Goal: Task Accomplishment & Management: Use online tool/utility

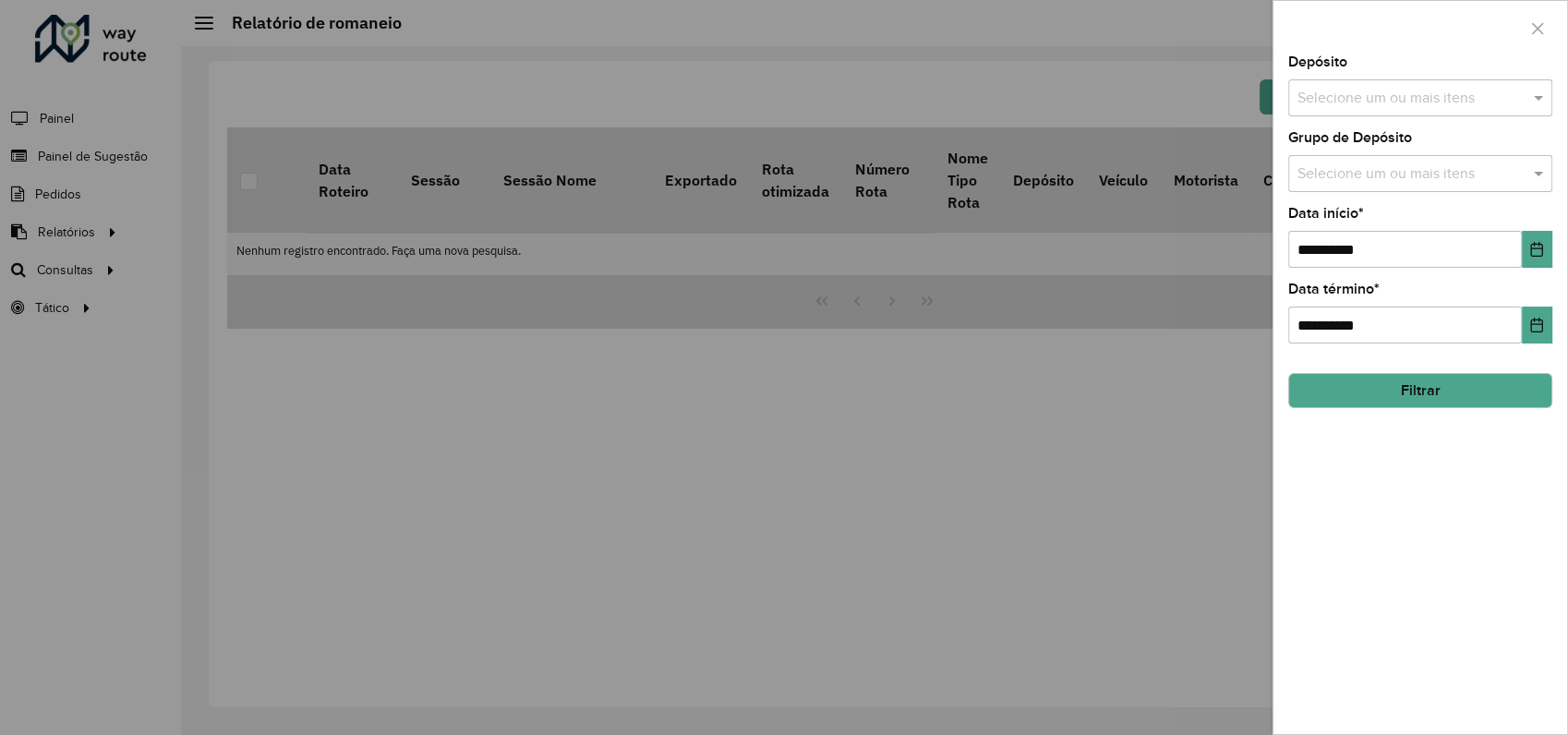
click at [72, 270] on div at bounding box center [784, 368] width 1568 height 735
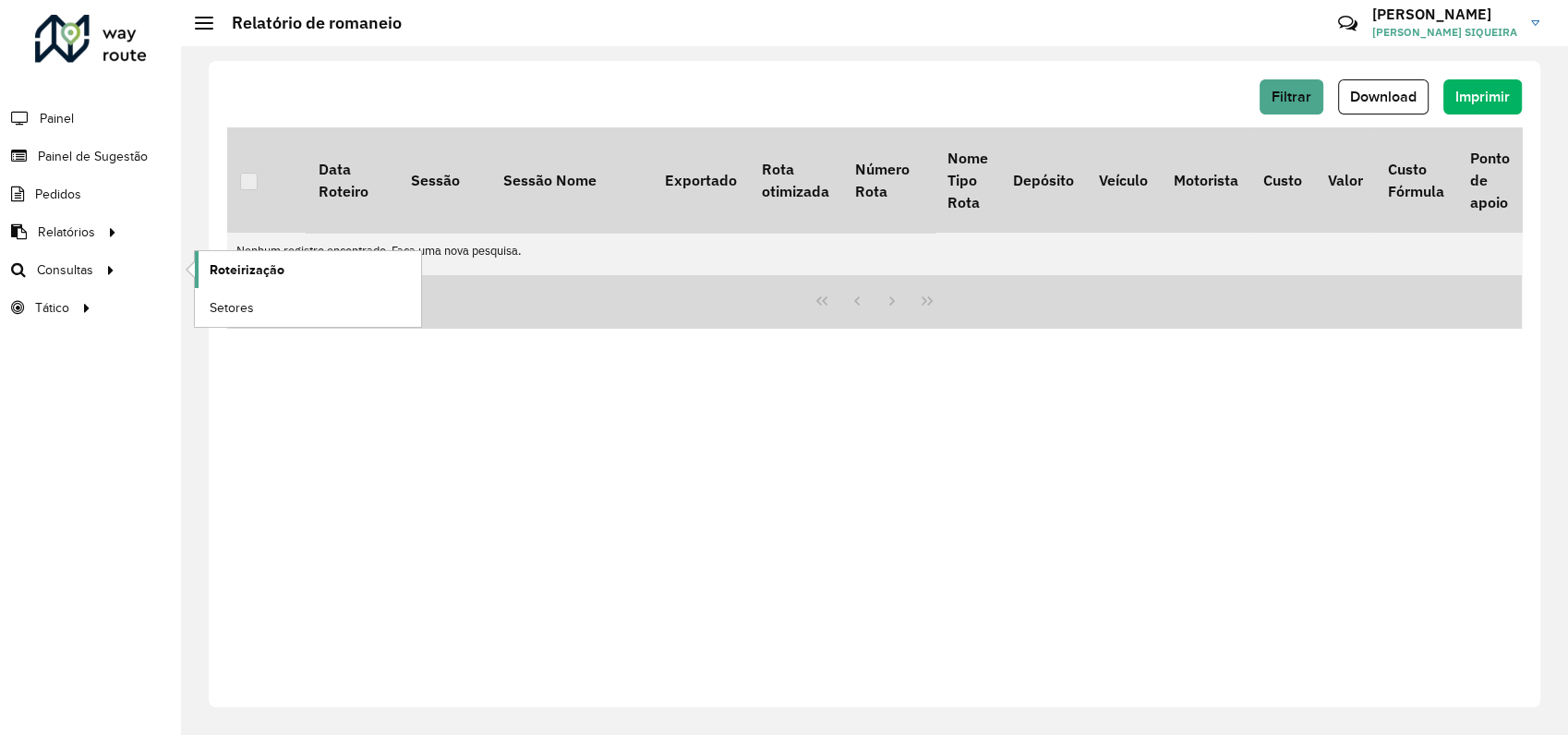
click at [297, 273] on link "Roteirização" at bounding box center [308, 270] width 226 height 37
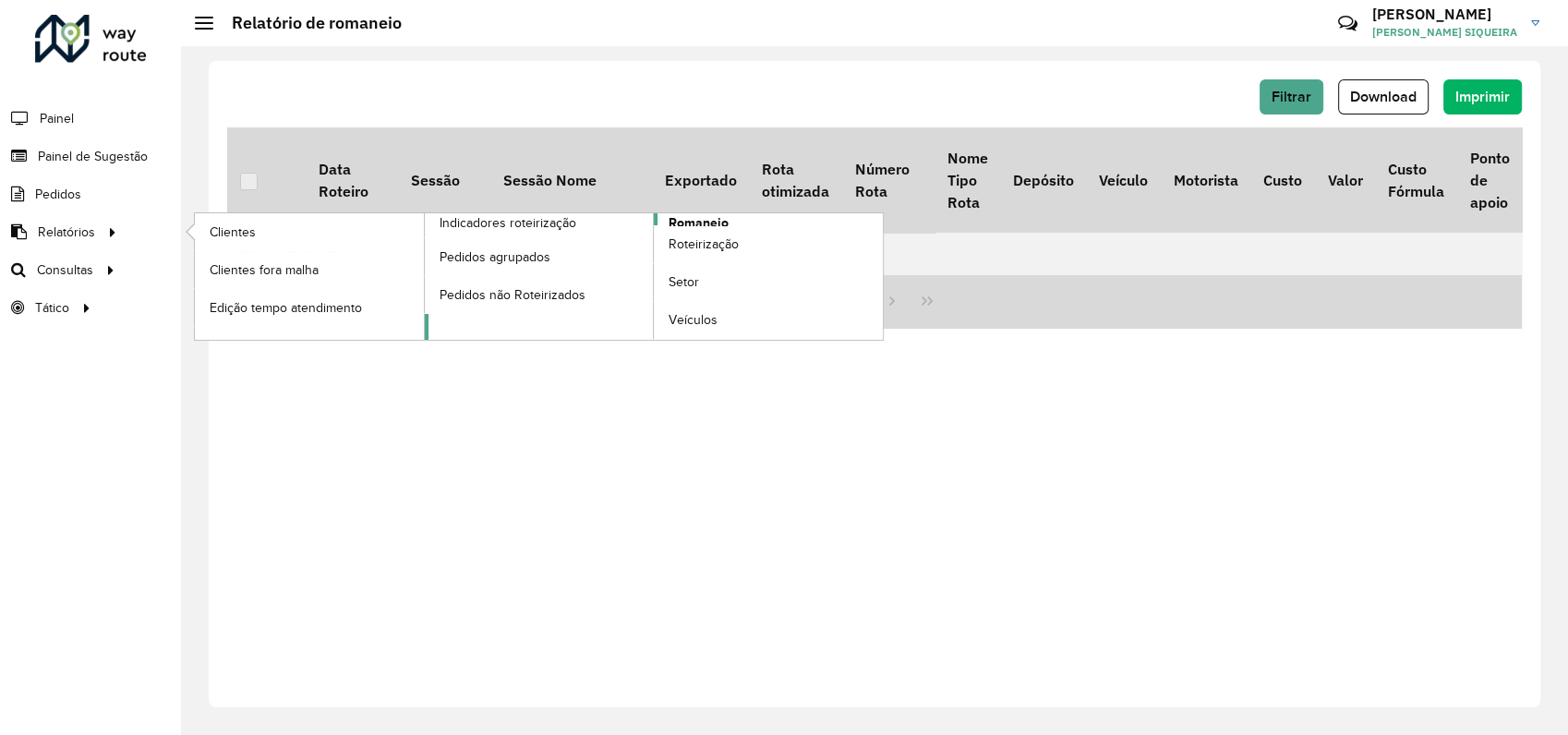
click at [718, 218] on span "Romaneio" at bounding box center [699, 223] width 60 height 19
click at [708, 215] on span "Romaneio" at bounding box center [699, 223] width 60 height 19
click at [699, 222] on span "Romaneio" at bounding box center [699, 223] width 60 height 19
click at [700, 222] on span "Romaneio" at bounding box center [699, 223] width 60 height 19
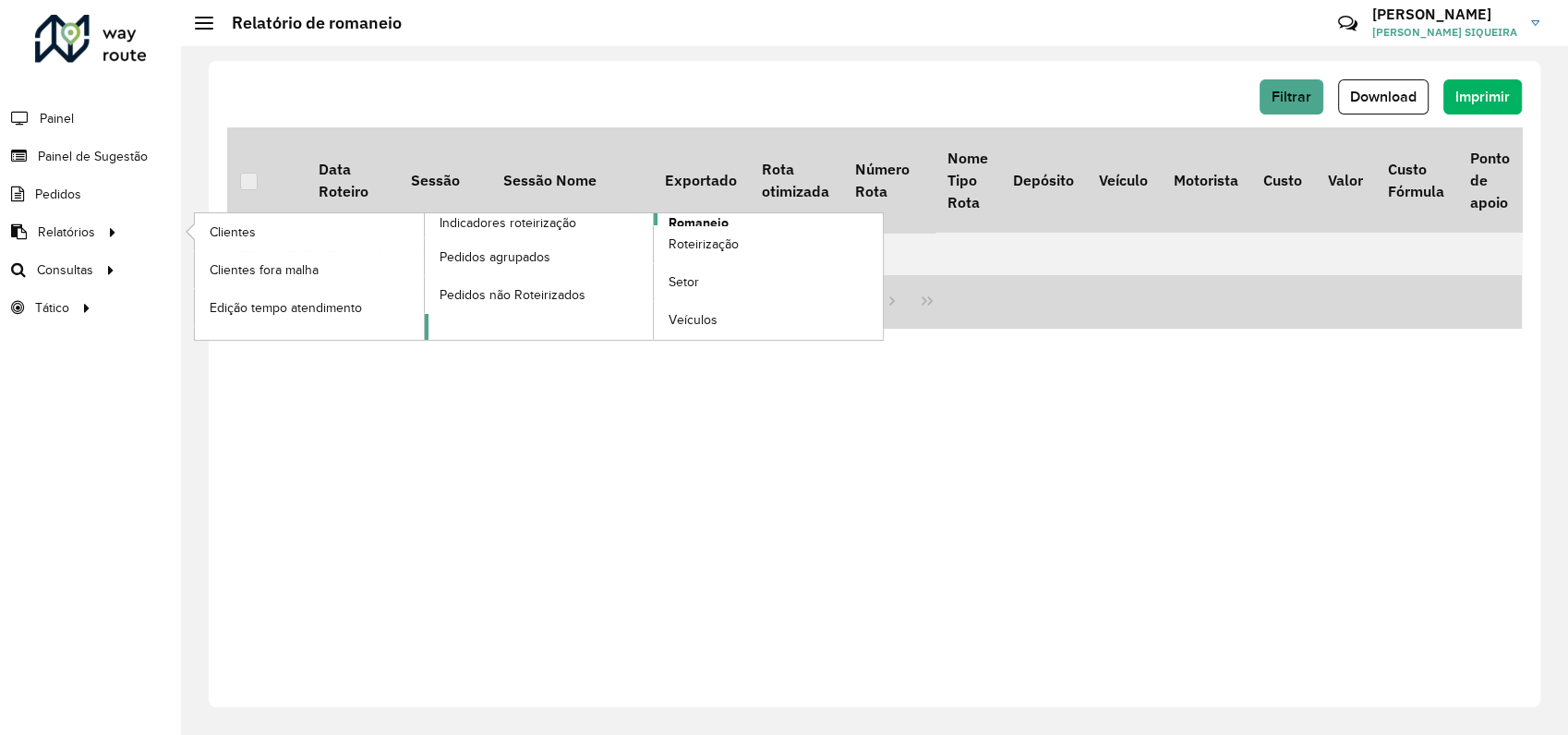
click at [700, 222] on span "Romaneio" at bounding box center [699, 223] width 60 height 19
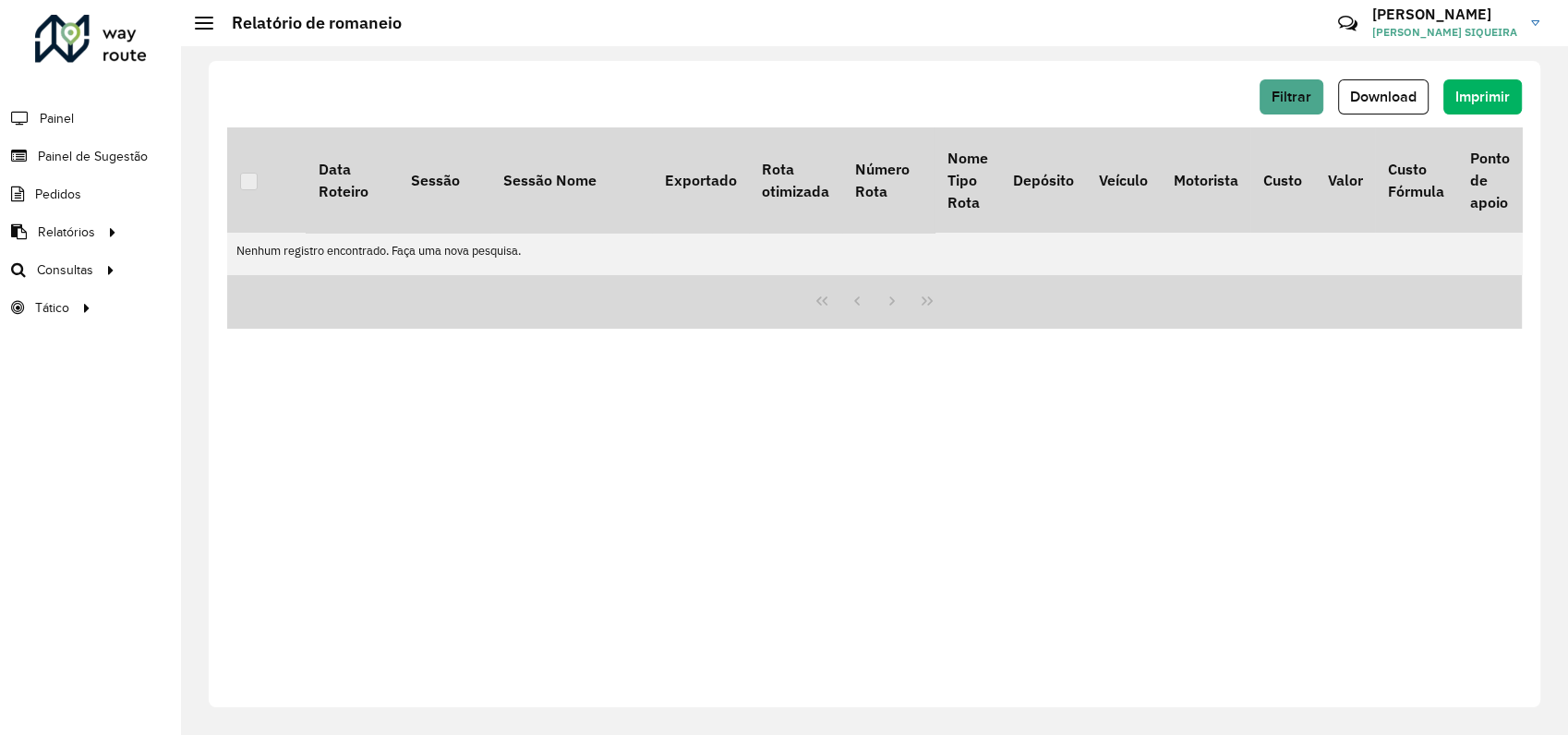
click at [664, 490] on div "Filtrar Download Imprimir Data Roteiro Sessão Sessão Nome Exportado Rota otimiz…" at bounding box center [874, 384] width 1331 height 646
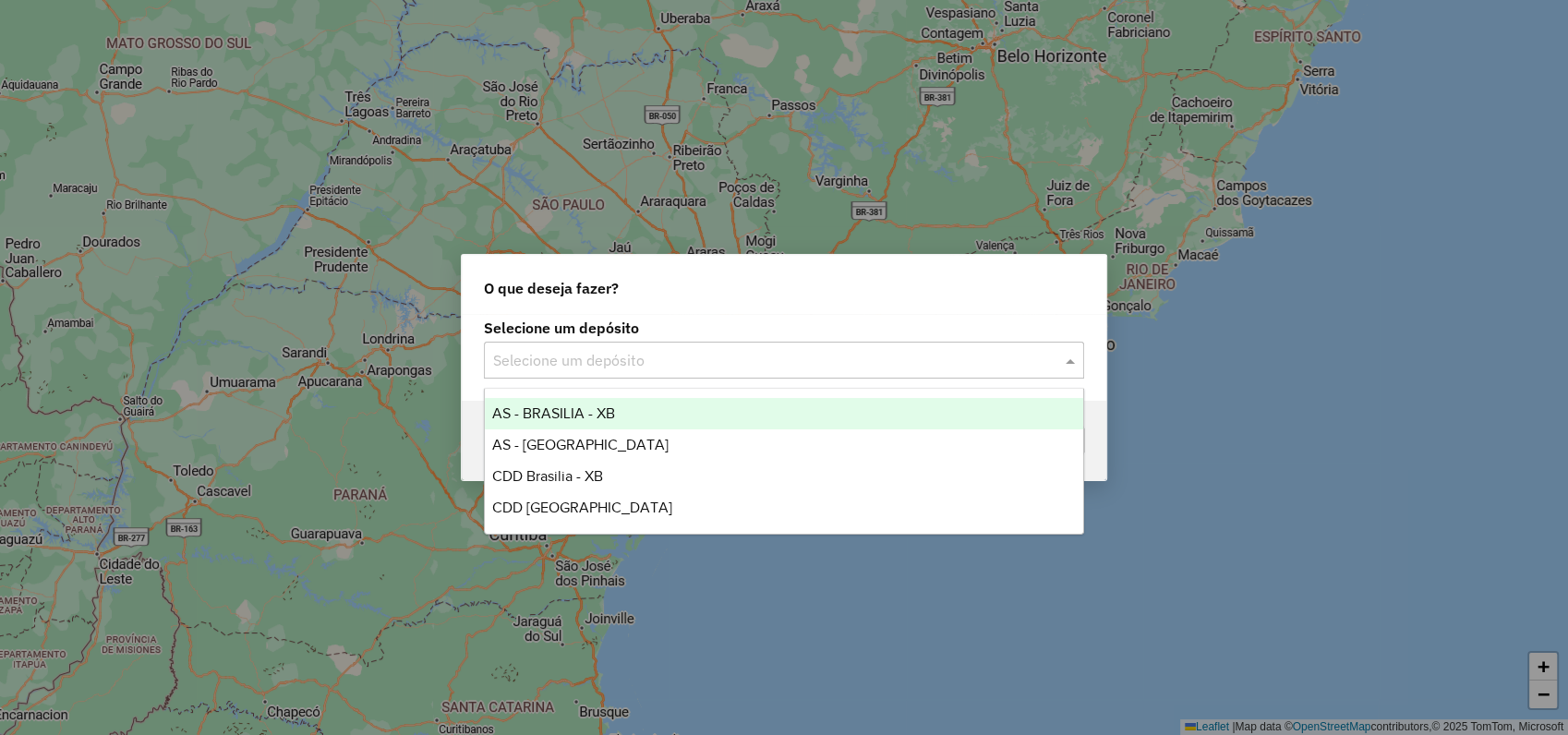
click at [817, 350] on input "text" at bounding box center [766, 361] width 545 height 22
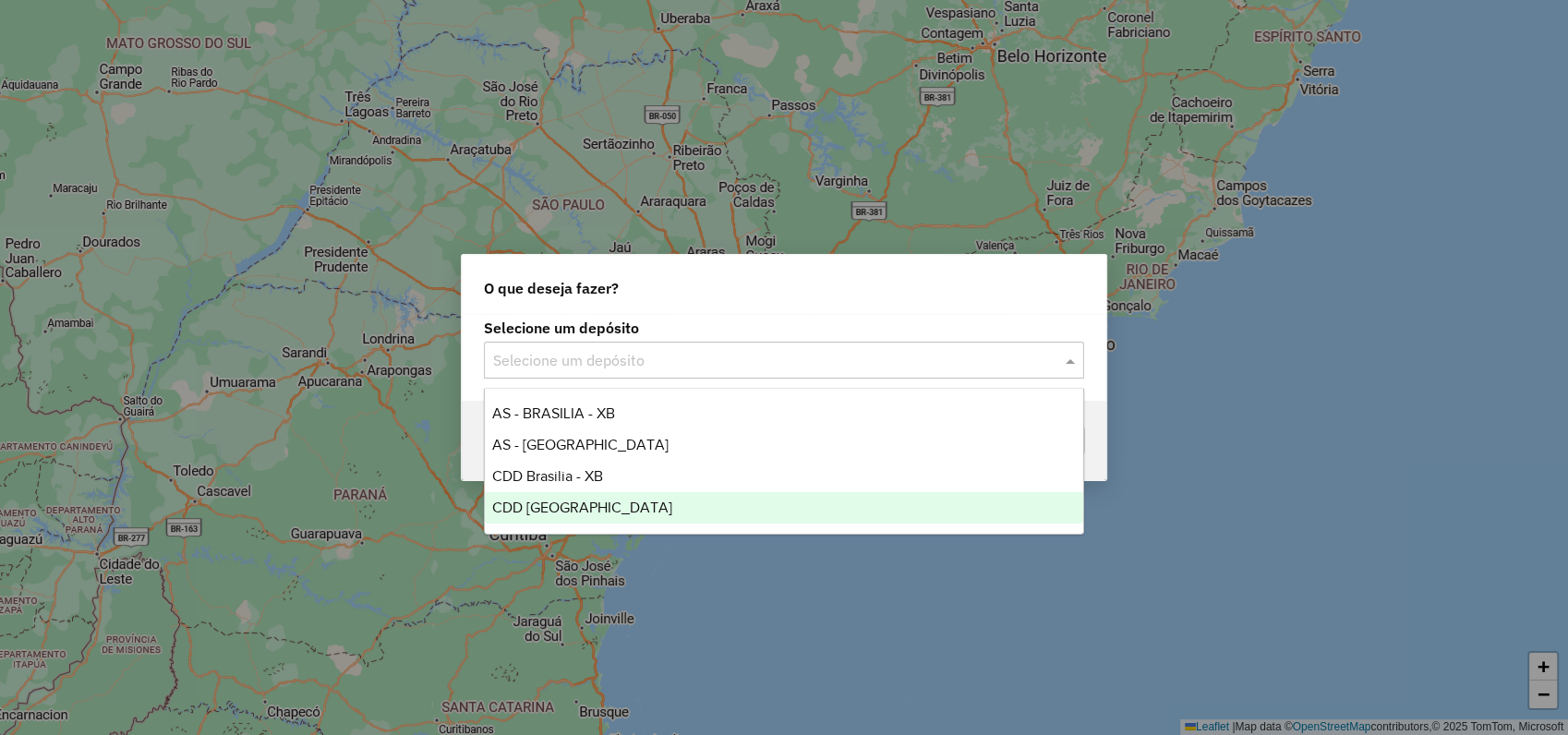
click at [584, 501] on span "CDD [GEOGRAPHIC_DATA]" at bounding box center [582, 507] width 180 height 16
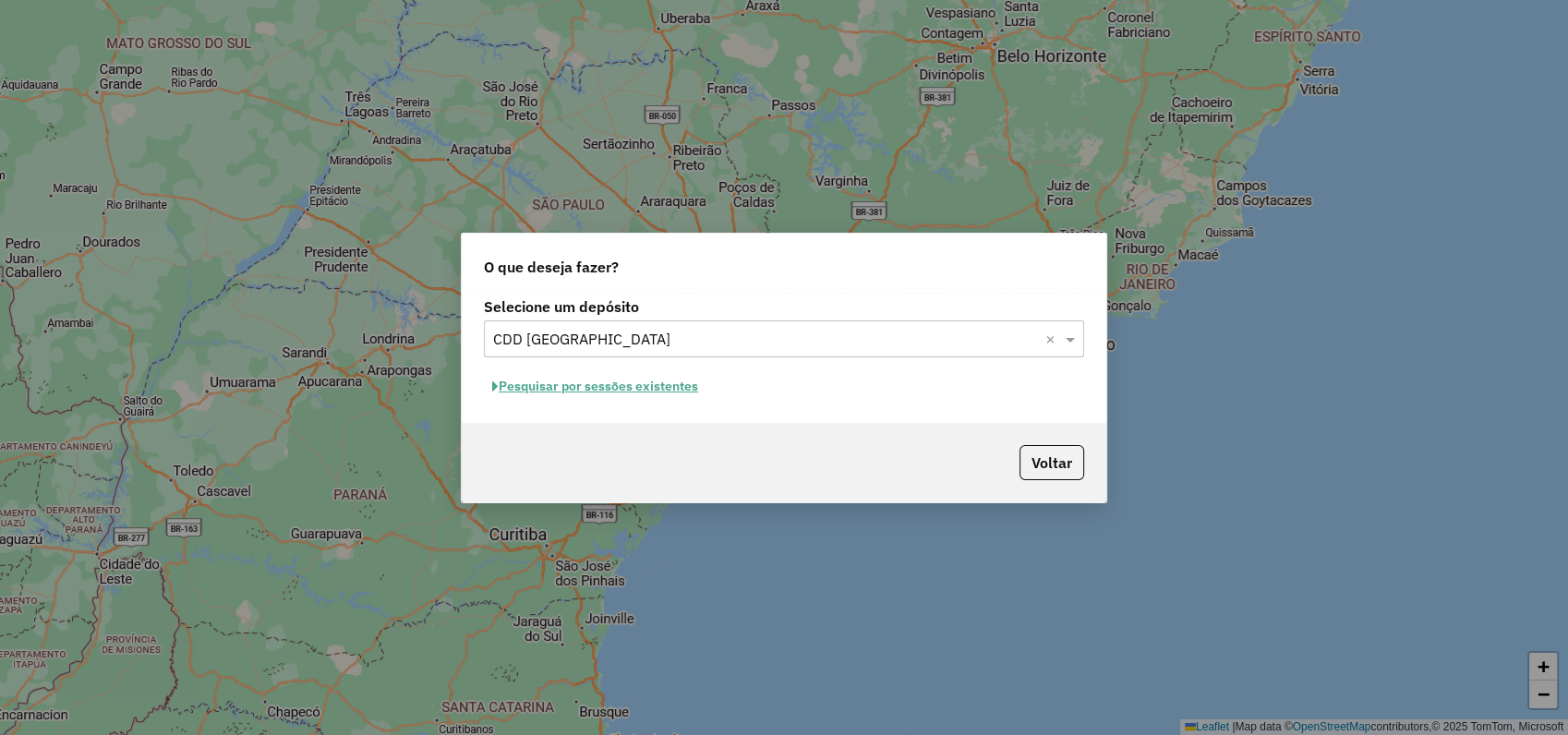
click at [643, 384] on button "Pesquisar por sessões existentes" at bounding box center [595, 386] width 223 height 29
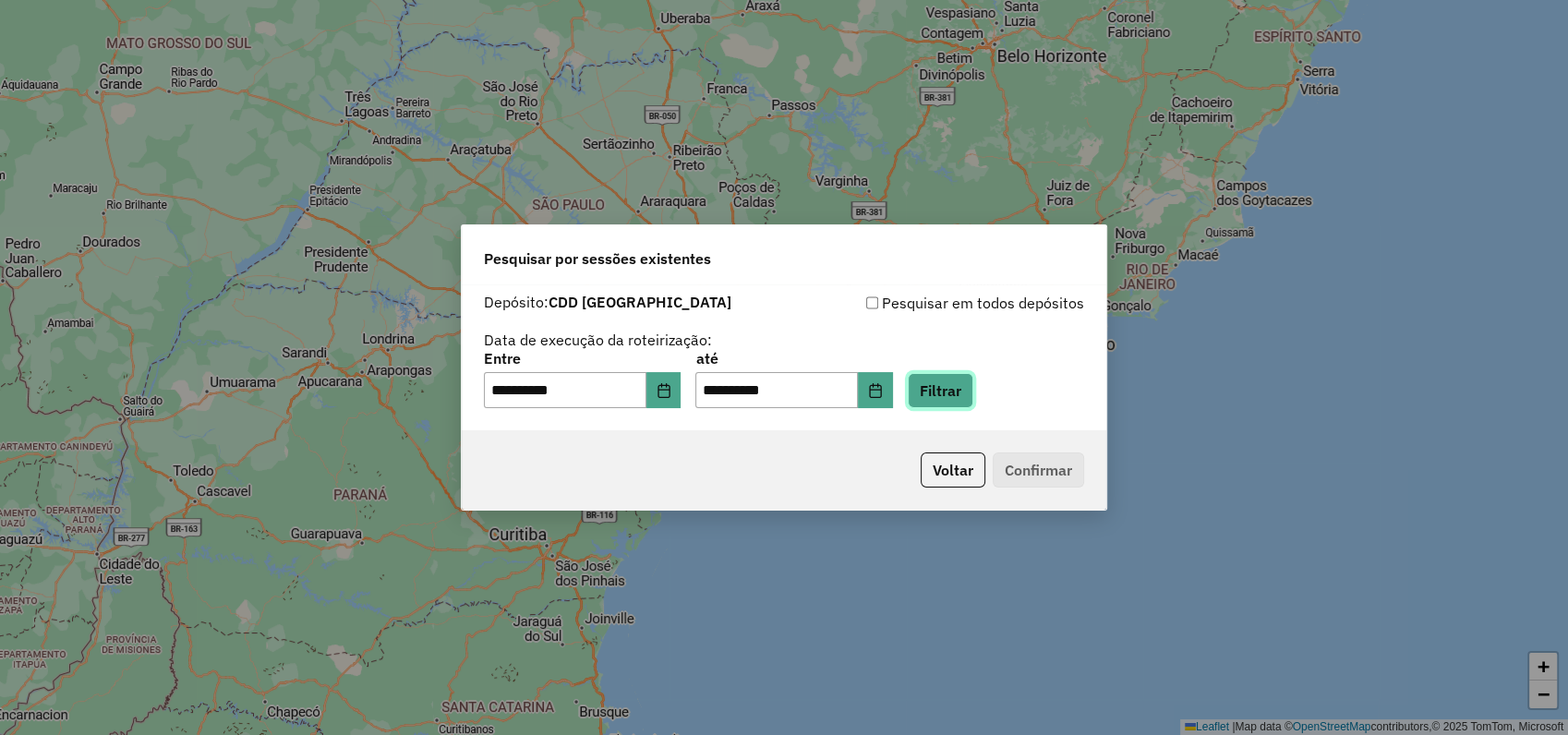
click at [974, 399] on button "Filtrar" at bounding box center [941, 391] width 66 height 35
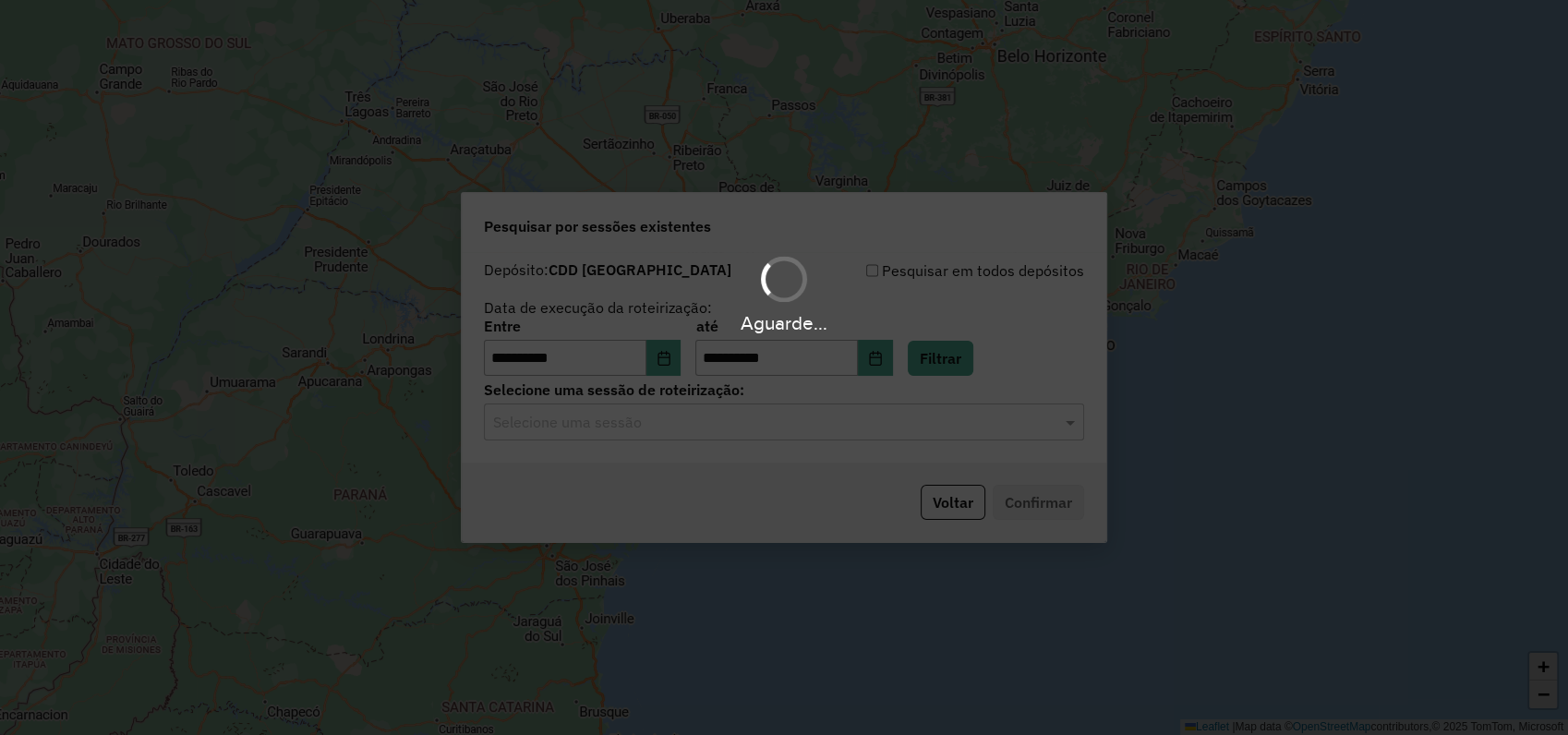
click at [603, 422] on input "text" at bounding box center [766, 423] width 545 height 22
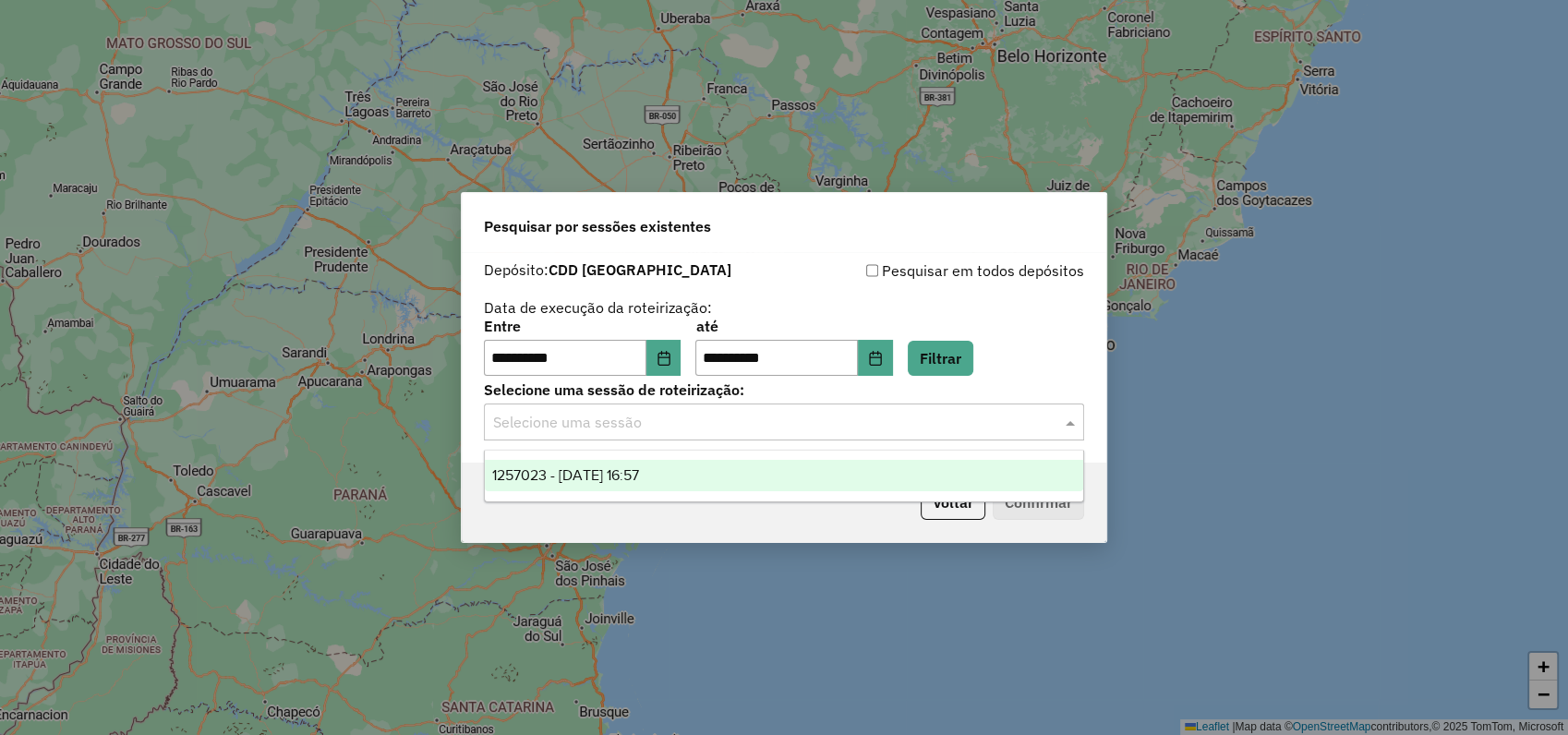
drag, startPoint x: 605, startPoint y: 480, endPoint x: 614, endPoint y: 488, distance: 12.0
click at [606, 480] on span "1257023 - 01/09/2025 16:57" at bounding box center [565, 475] width 147 height 16
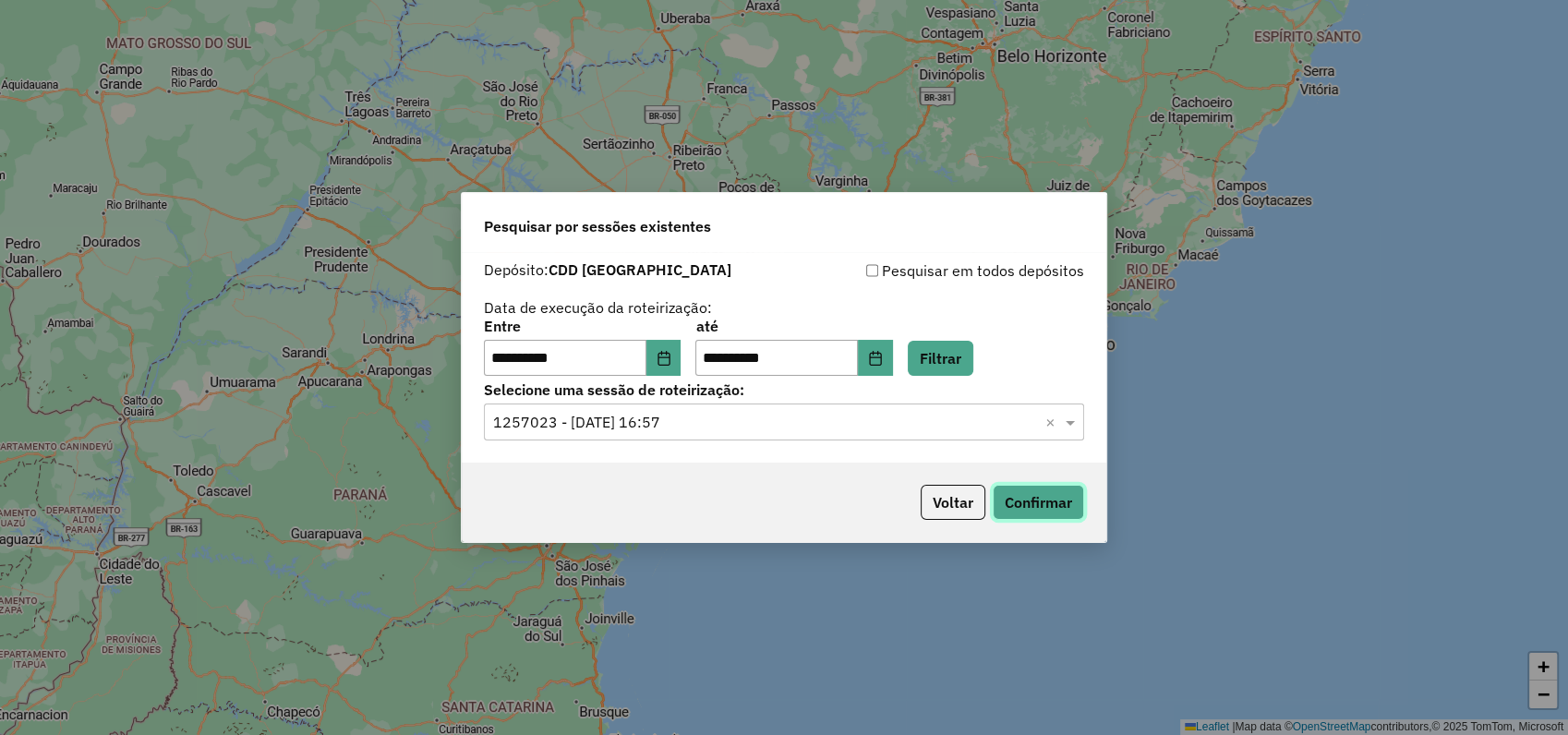
click at [1056, 500] on button "Confirmar" at bounding box center [1039, 502] width 91 height 35
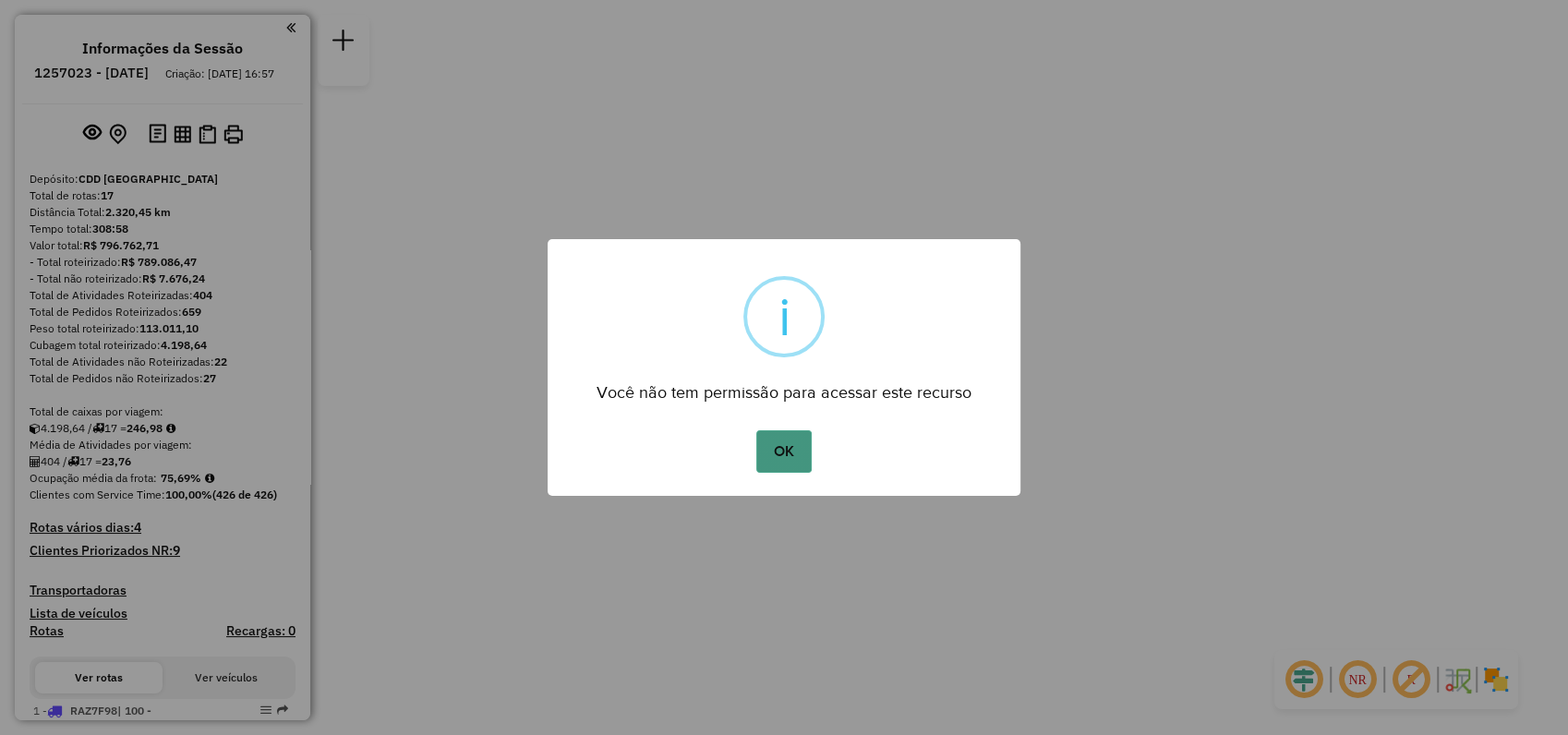
click at [789, 459] on button "OK" at bounding box center [784, 452] width 55 height 42
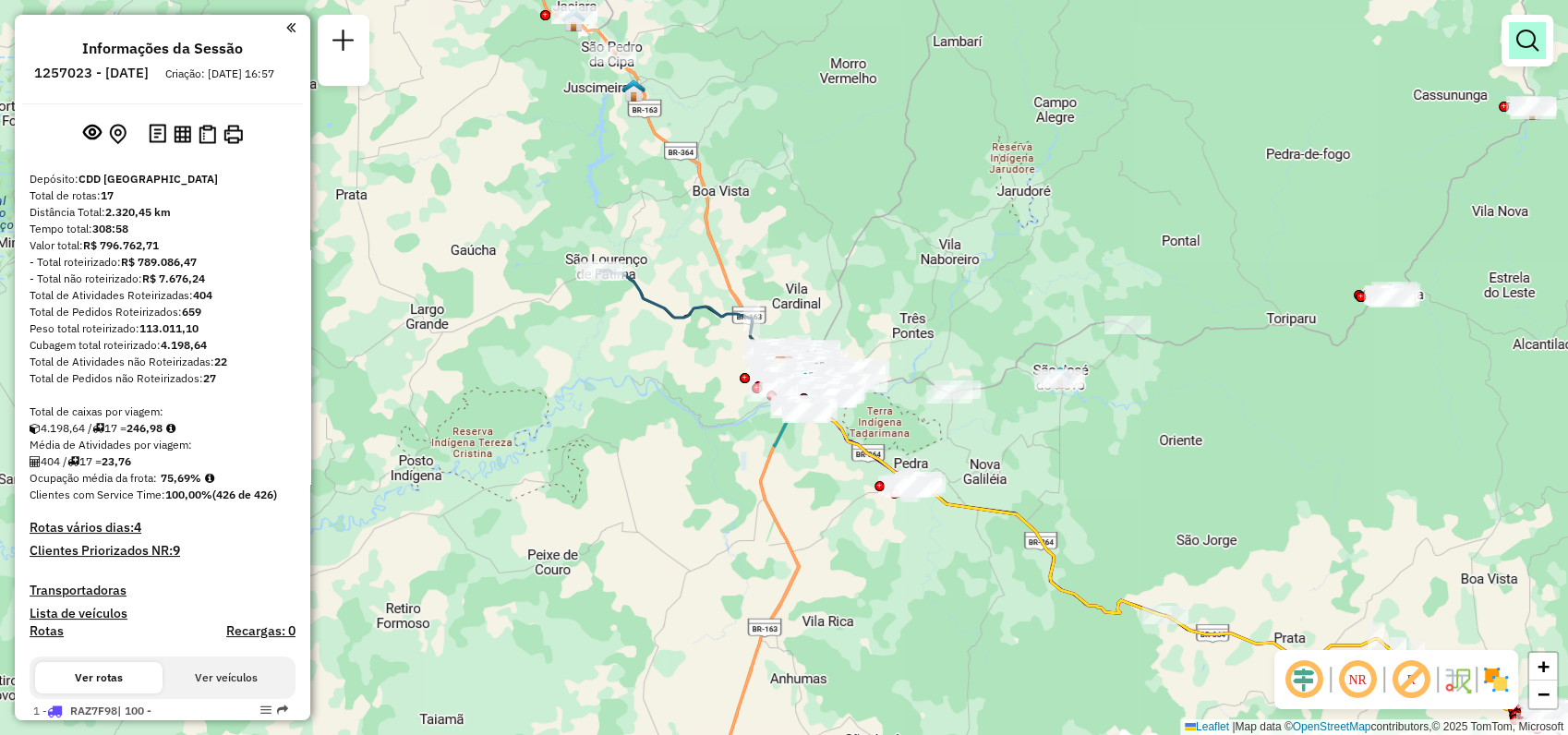
click at [1507, 53] on div at bounding box center [1527, 41] width 52 height 52
click at [1518, 41] on em at bounding box center [1527, 41] width 22 height 22
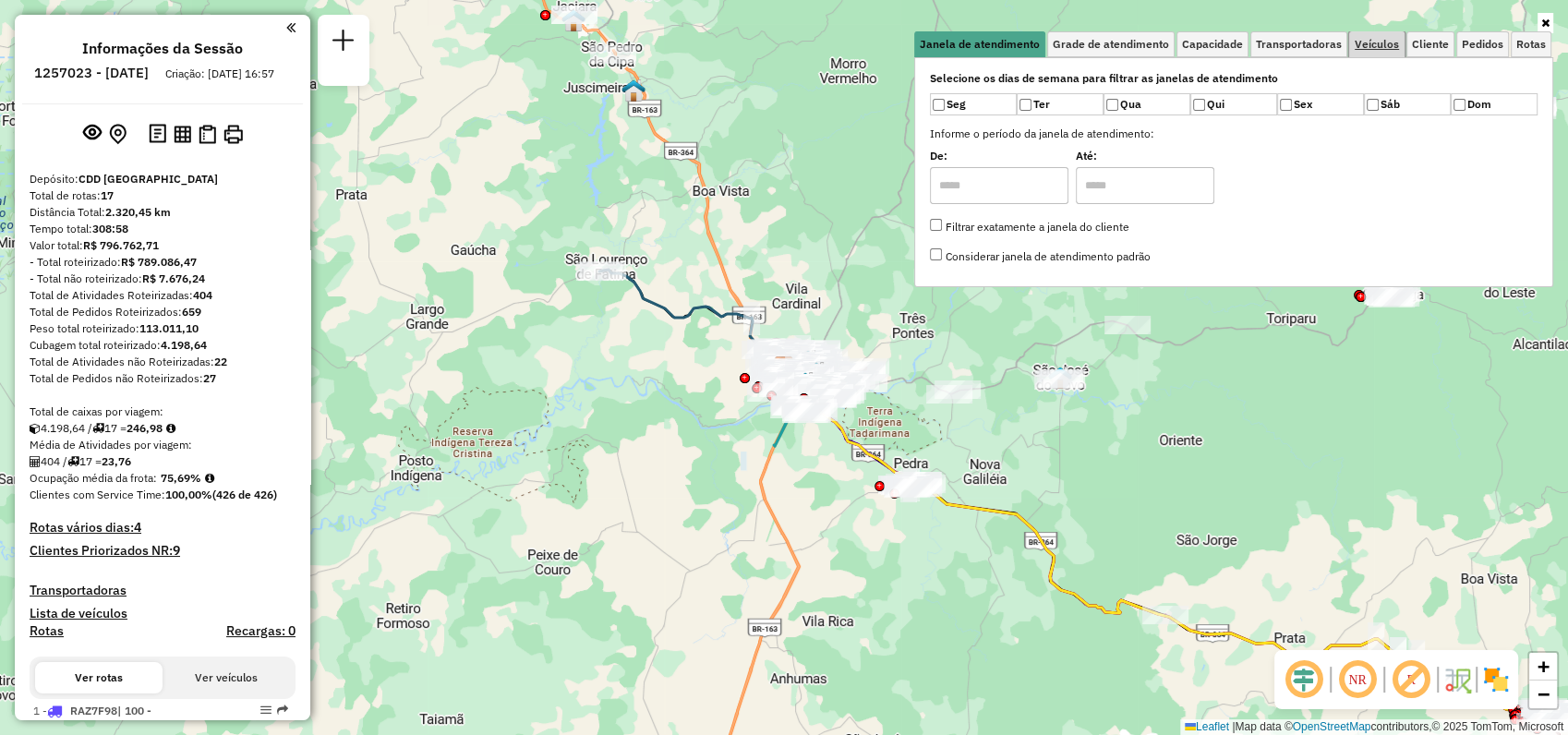
click at [1387, 40] on span "Veículos" at bounding box center [1377, 44] width 44 height 11
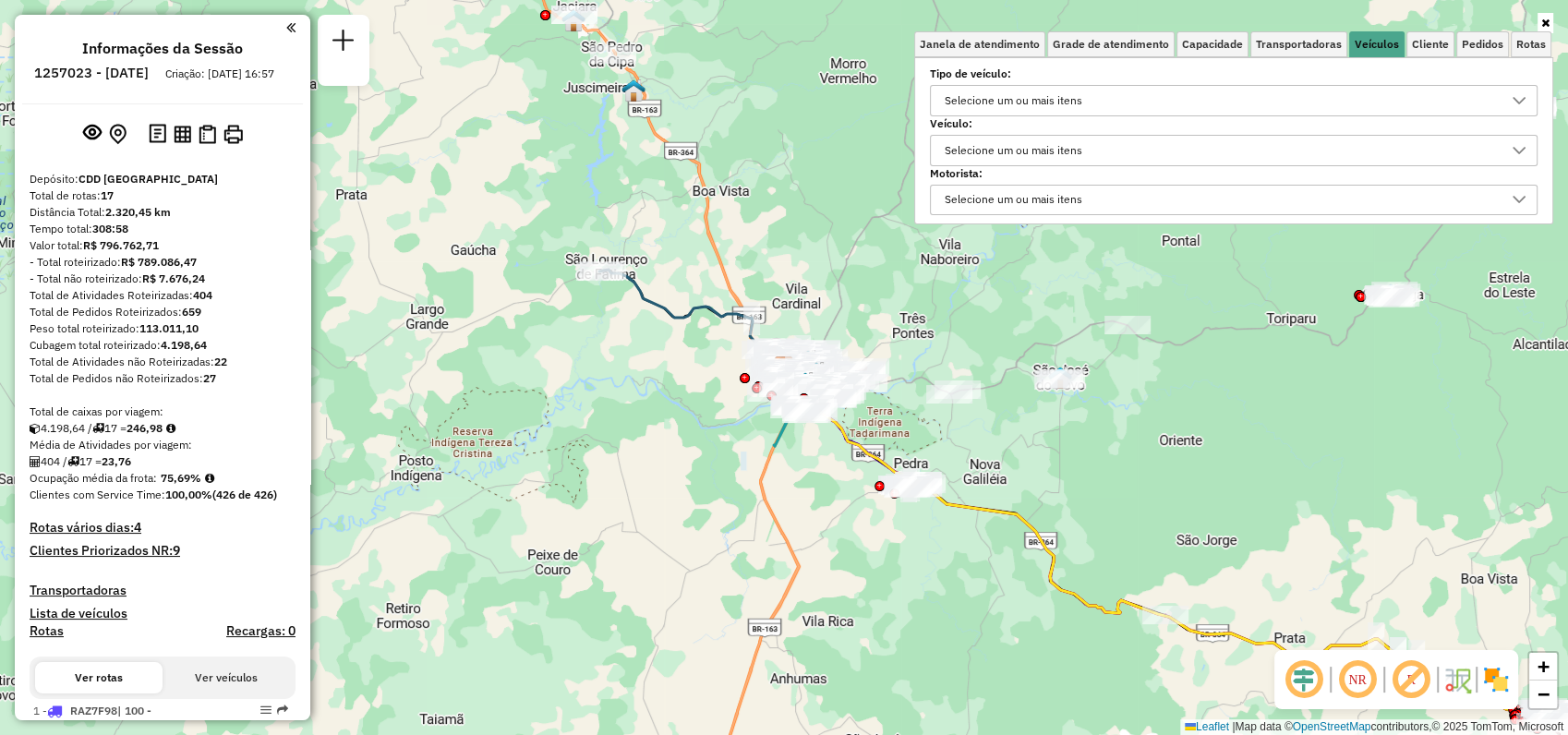
click at [1042, 144] on div "Selecione um ou mais itens" at bounding box center [1014, 151] width 151 height 30
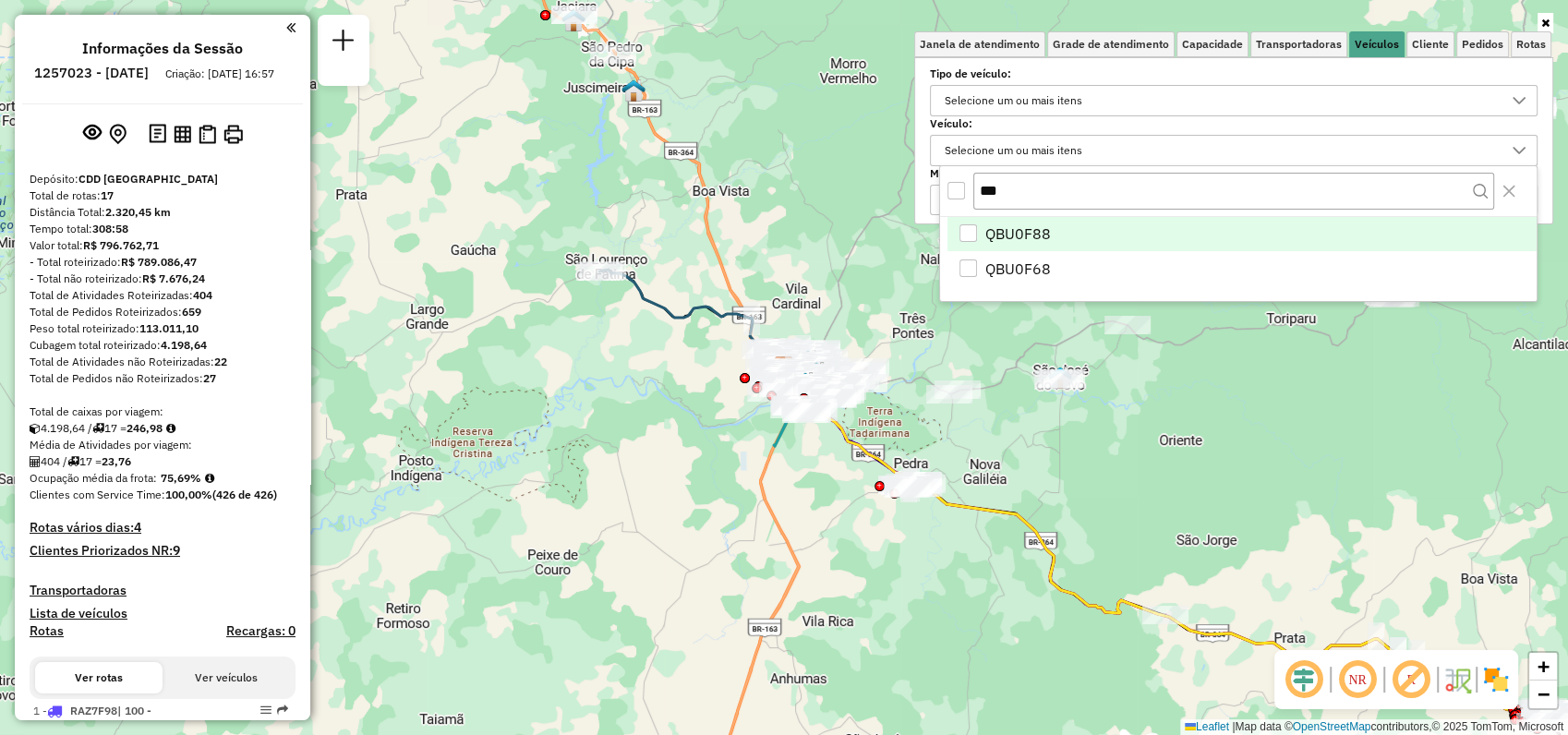
type input "***"
click at [1052, 241] on li "QBU0F88" at bounding box center [1243, 235] width 590 height 35
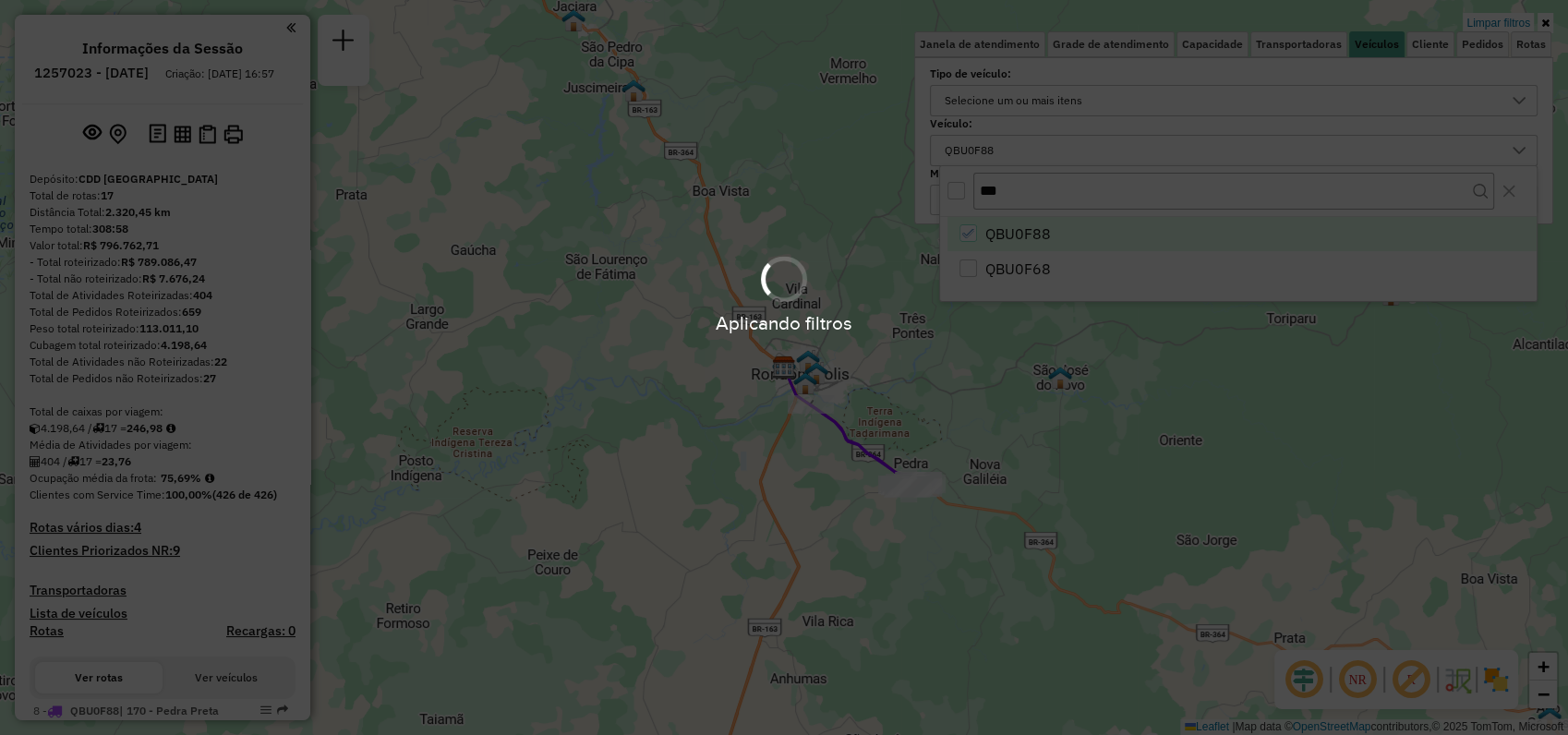
click at [1045, 227] on div "Aplicando filtros" at bounding box center [784, 368] width 1568 height 735
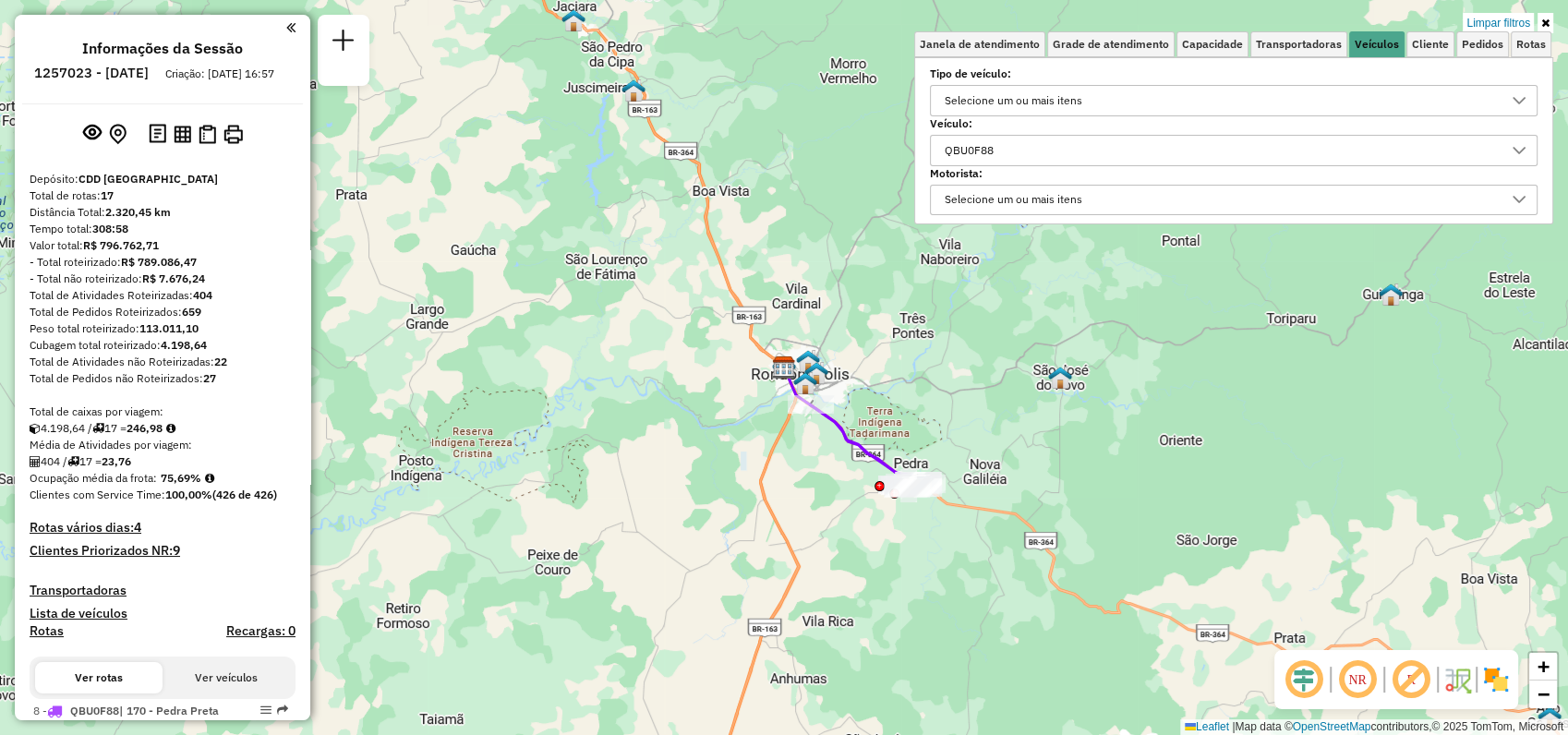
click at [1034, 150] on div "QBU0F88" at bounding box center [1221, 151] width 564 height 30
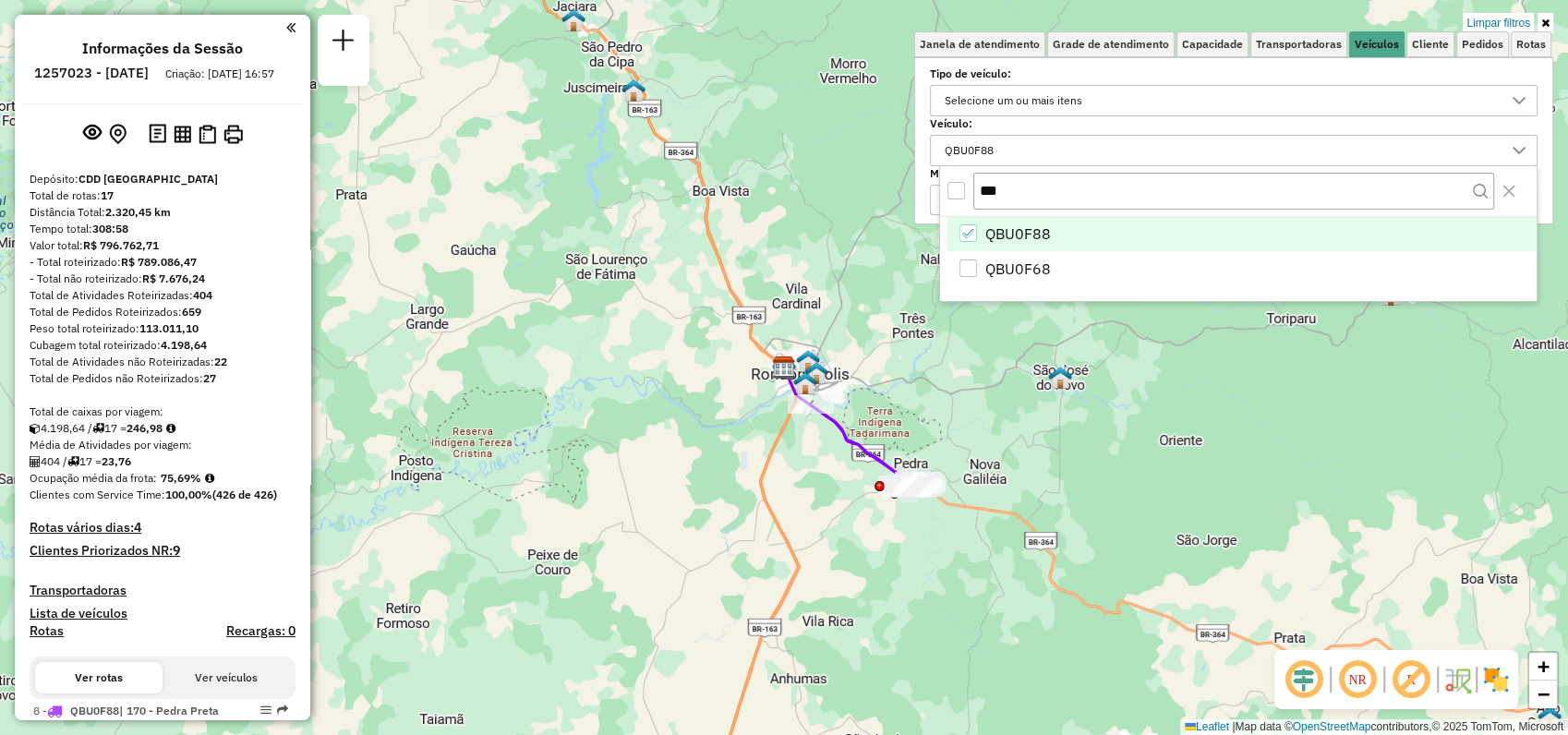
click at [967, 230] on icon "QBU0F88" at bounding box center [969, 234] width 13 height 13
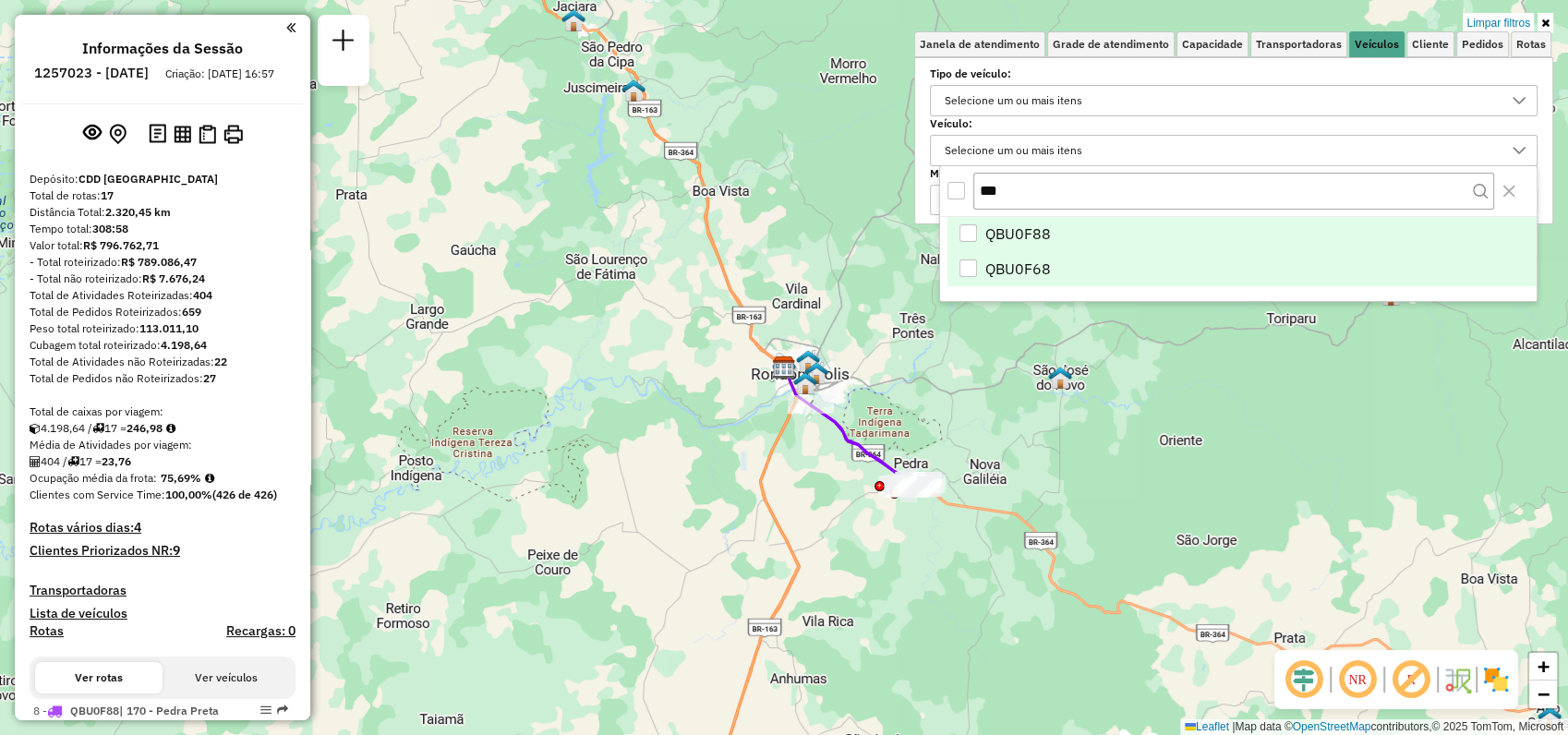
click at [970, 266] on div "QBU0F68" at bounding box center [968, 268] width 18 height 18
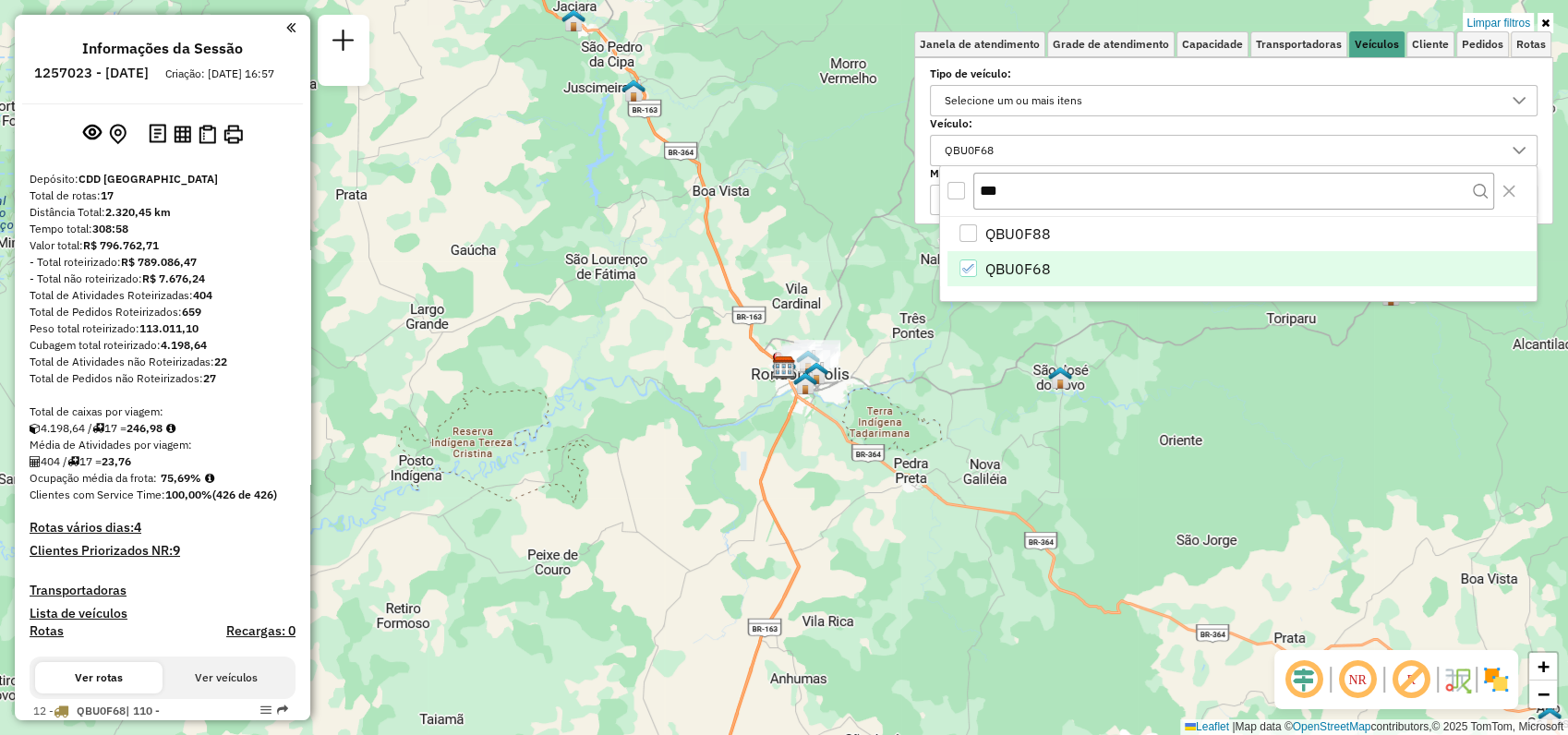
click at [1541, 18] on icon at bounding box center [1545, 23] width 8 height 11
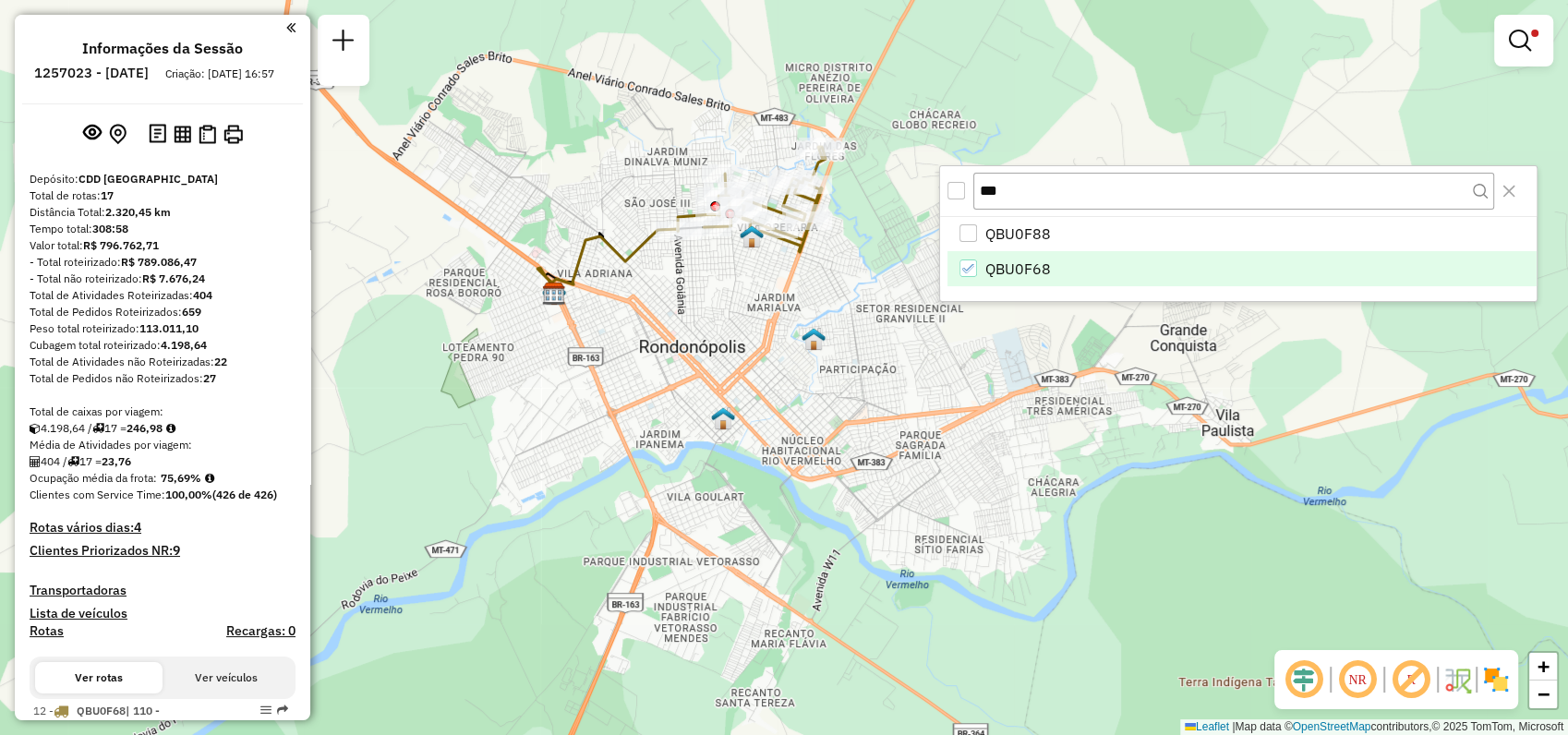
drag, startPoint x: 651, startPoint y: 228, endPoint x: 724, endPoint y: 309, distance: 109.0
click at [724, 309] on div "Limpar filtros Janela de atendimento Grade de atendimento Capacidade Transporta…" at bounding box center [784, 368] width 1568 height 735
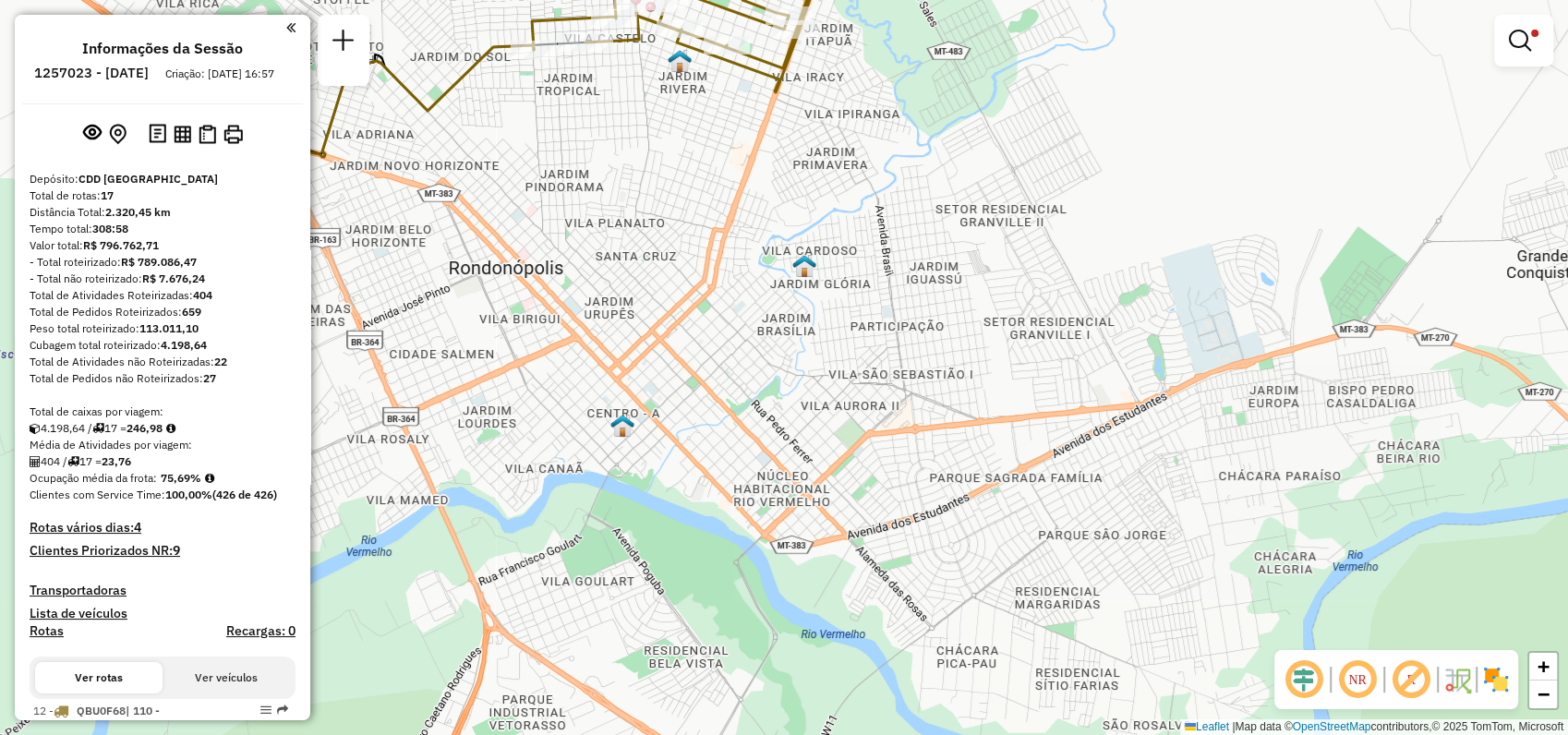
drag, startPoint x: 1096, startPoint y: 620, endPoint x: 1035, endPoint y: 421, distance: 208.1
click at [1035, 421] on div "Limpar filtros Janela de atendimento Grade de atendimento Capacidade Transporta…" at bounding box center [784, 368] width 1568 height 735
click at [1532, 53] on link at bounding box center [1524, 41] width 44 height 37
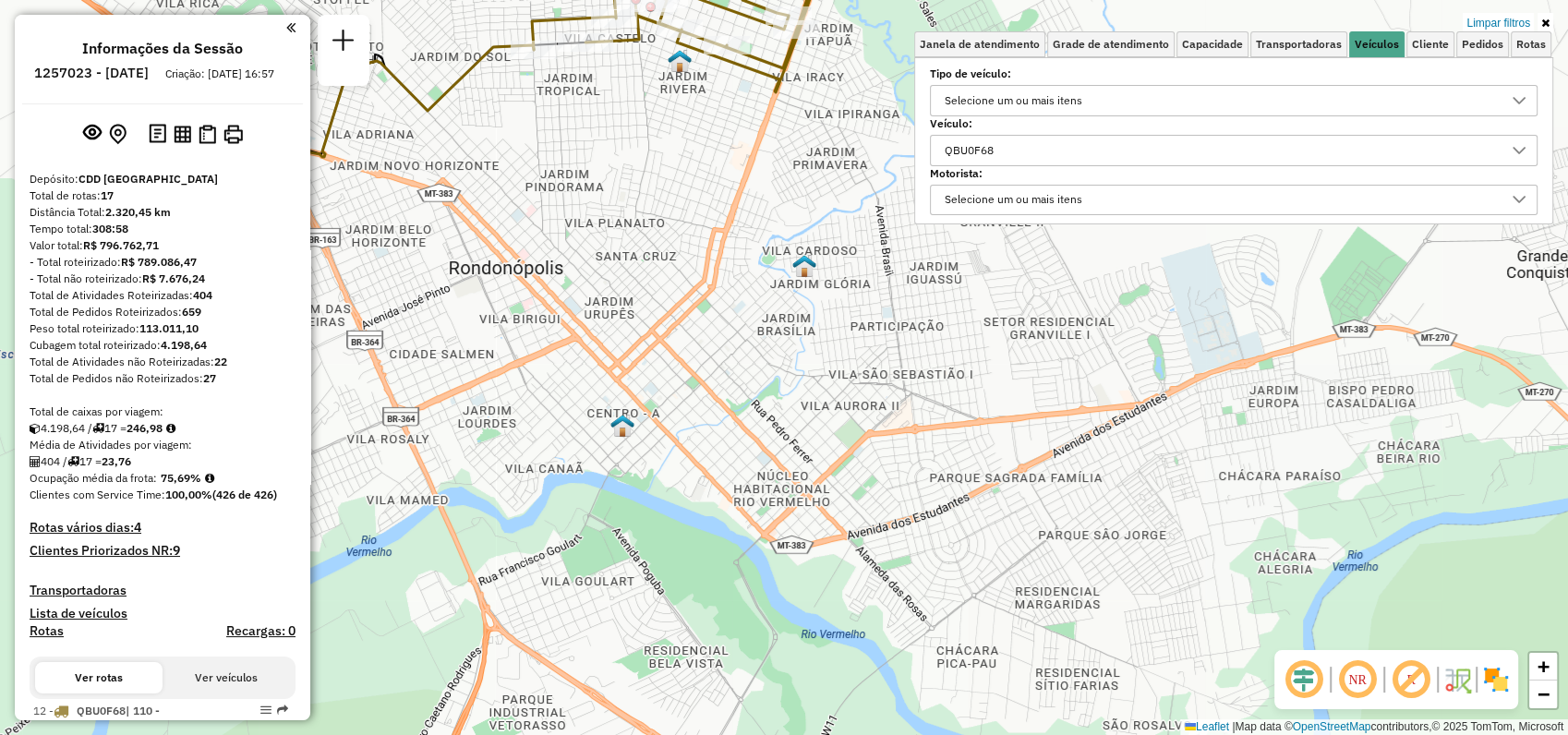
click at [1524, 147] on icon at bounding box center [1519, 151] width 13 height 7
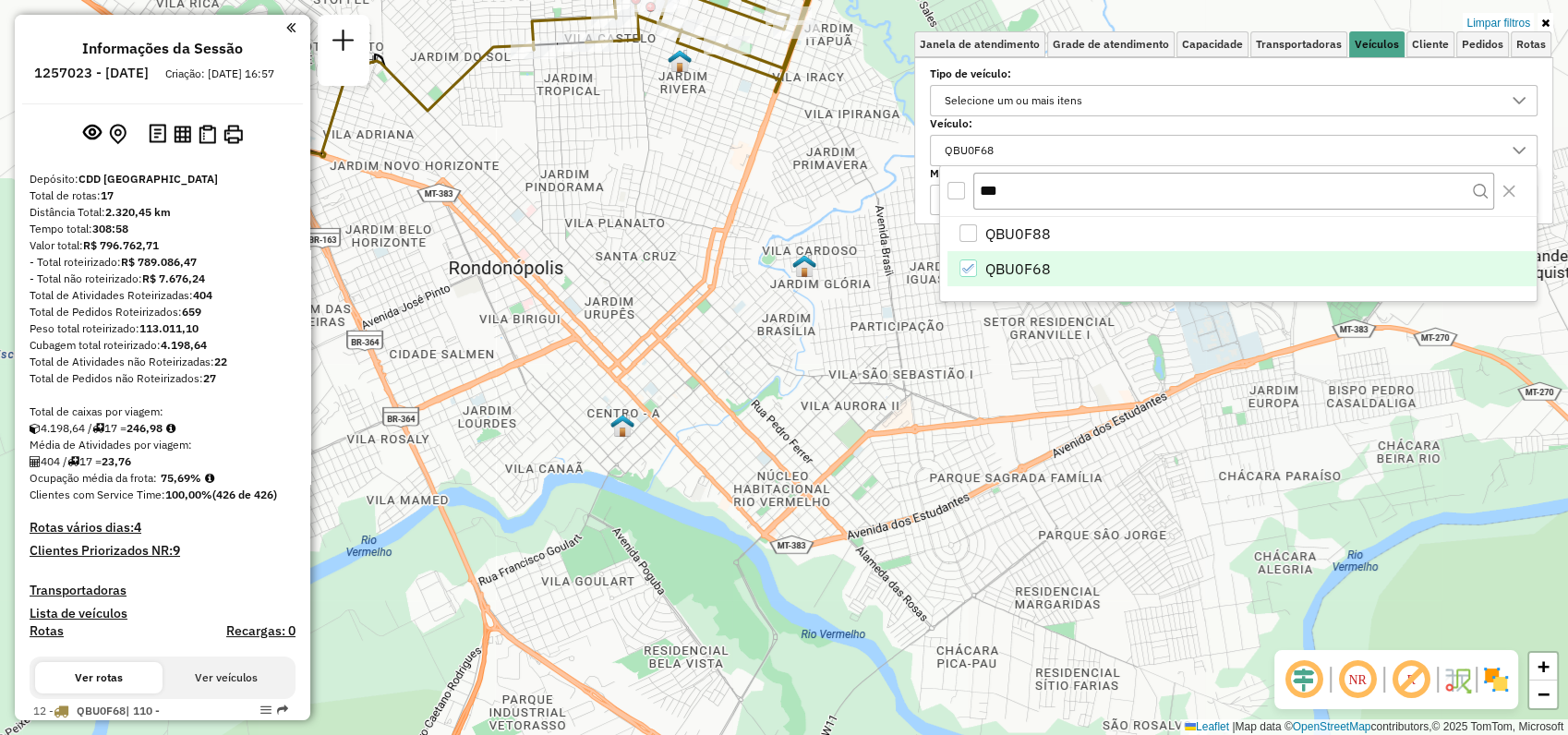
click at [973, 262] on icon "QBU0F68" at bounding box center [969, 269] width 13 height 13
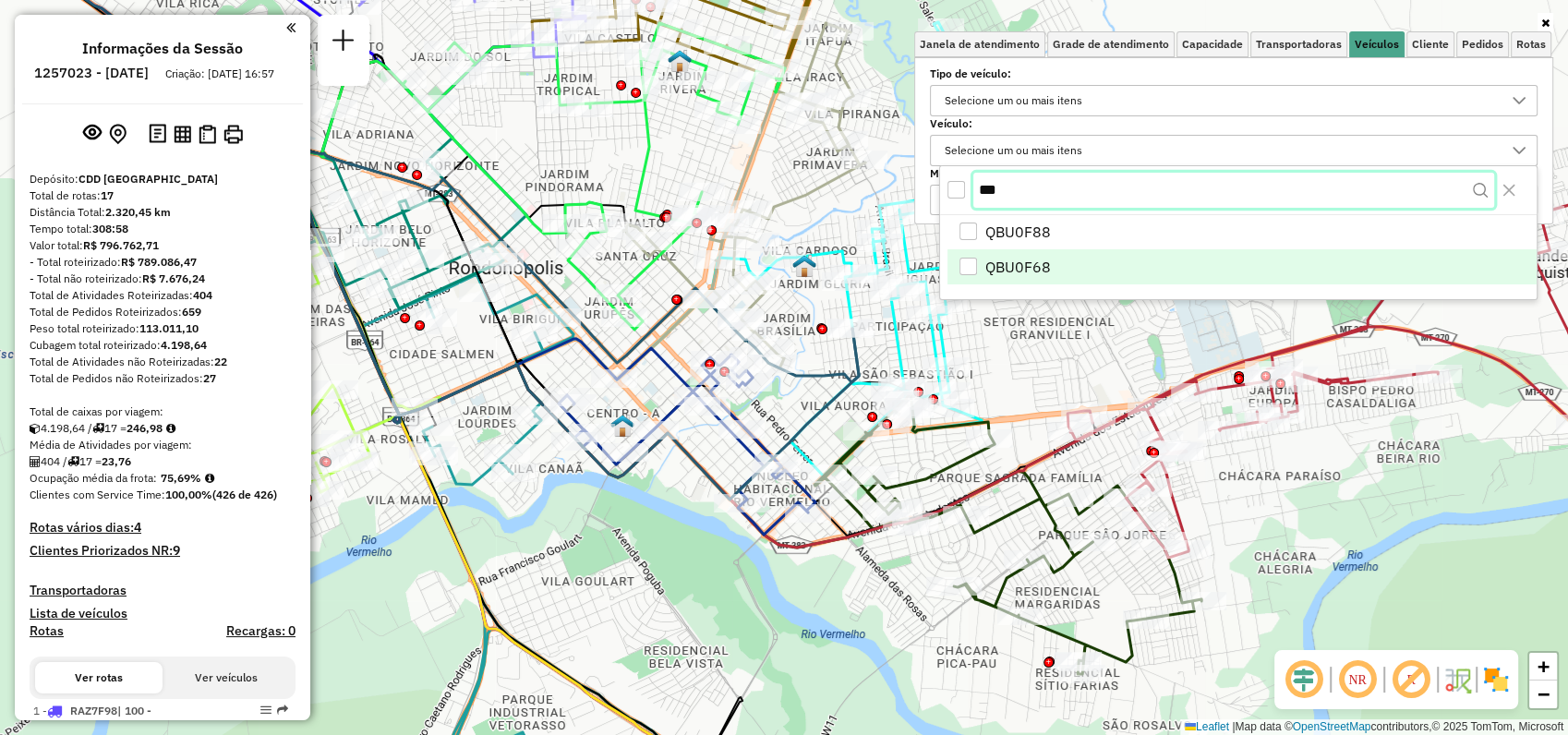
click at [981, 187] on input "***" at bounding box center [1234, 190] width 521 height 35
paste input "****"
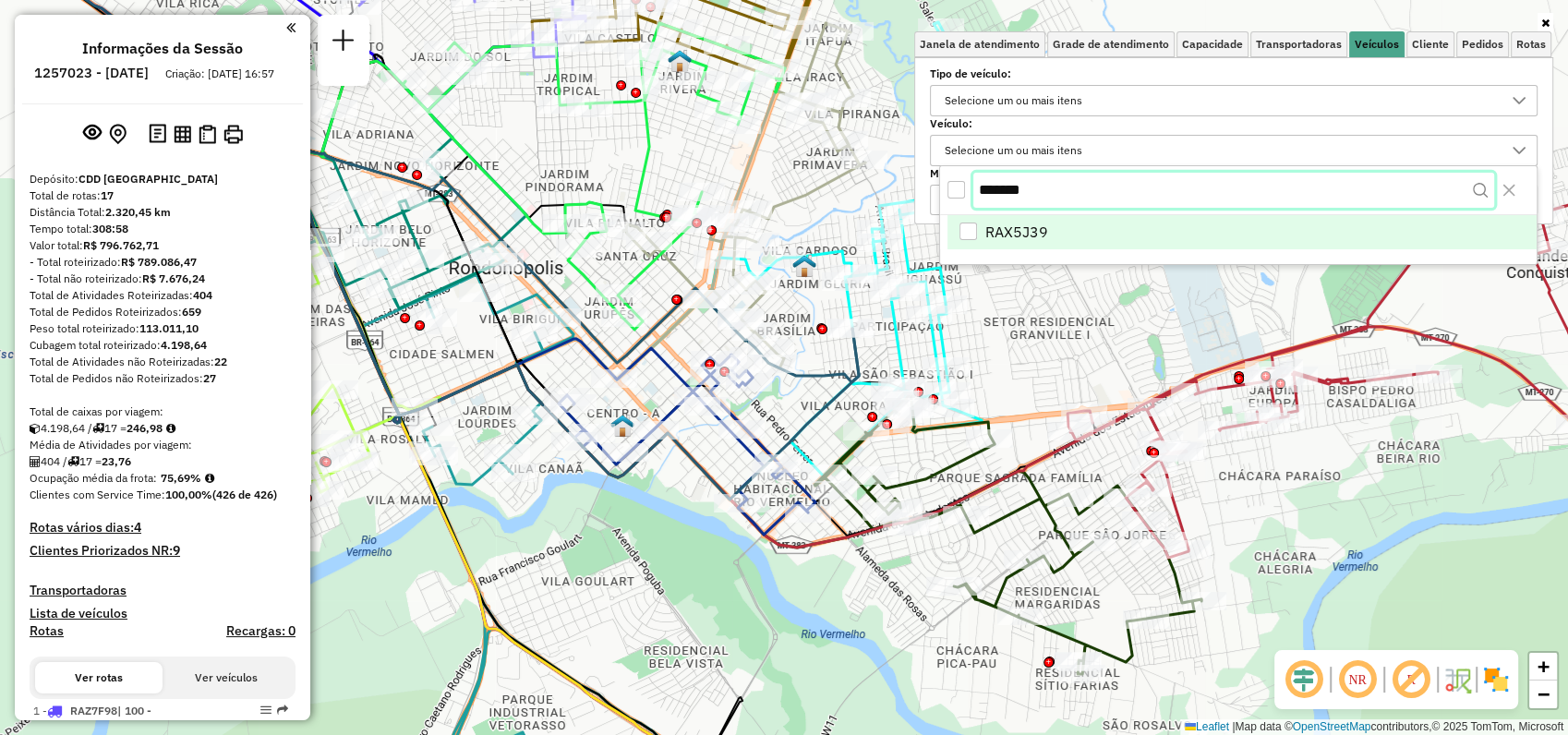
type input "*******"
click at [998, 228] on span "RAX5J39" at bounding box center [1017, 234] width 63 height 22
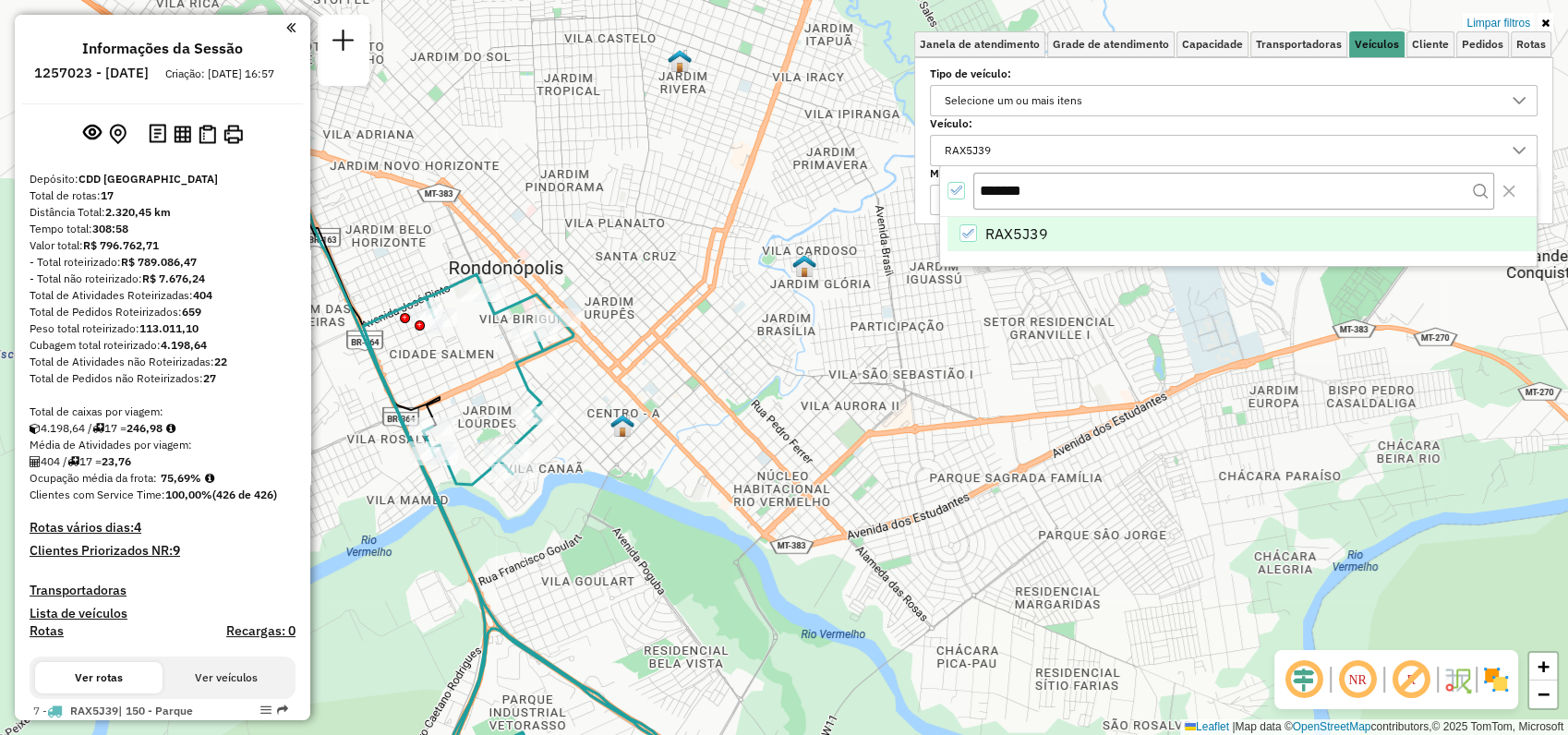
click at [1543, 21] on icon at bounding box center [1545, 23] width 8 height 11
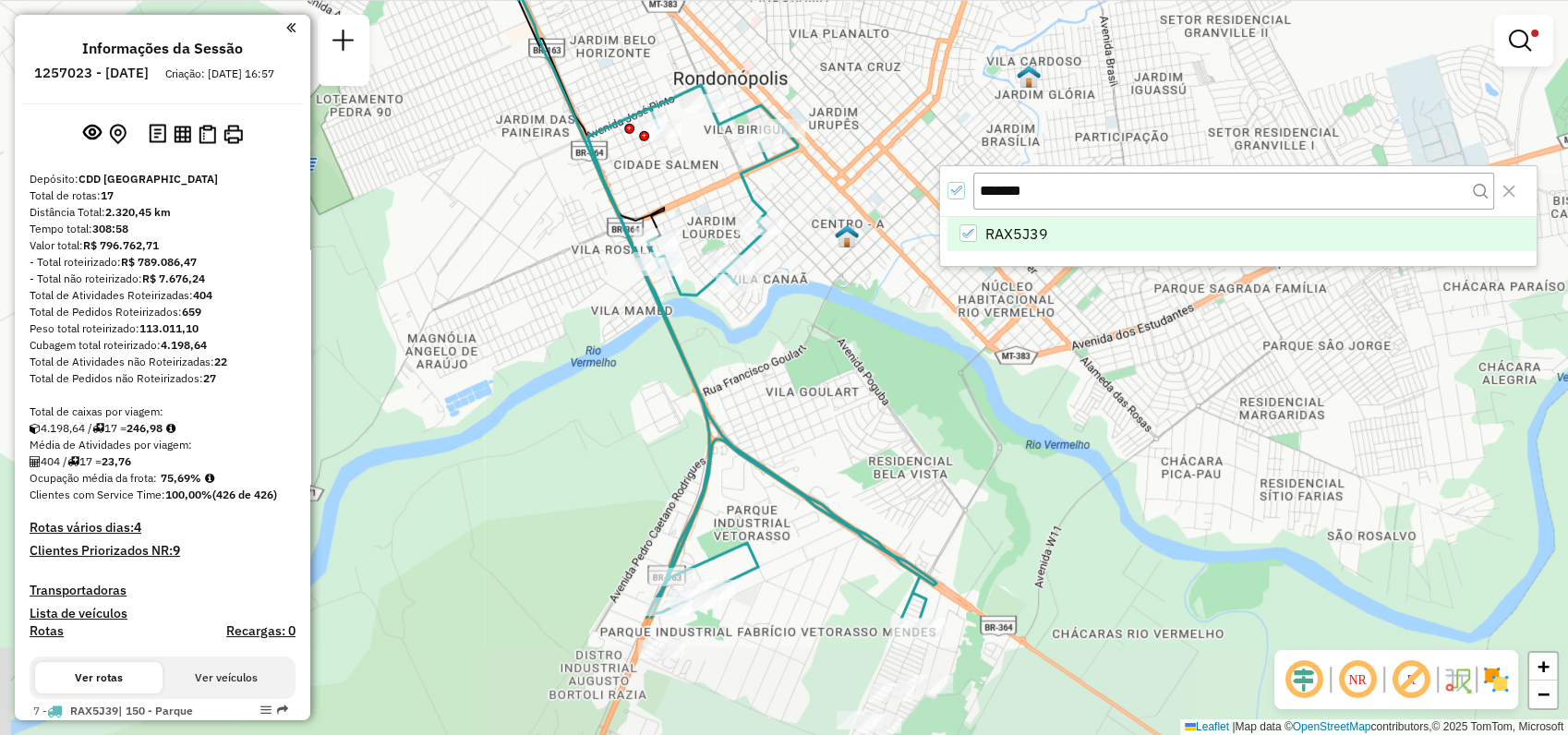
drag, startPoint x: 781, startPoint y: 505, endPoint x: 966, endPoint y: 325, distance: 258.1
click at [966, 325] on div "Limpar filtros Janela de atendimento Grade de atendimento Capacidade Transporta…" at bounding box center [784, 368] width 1568 height 735
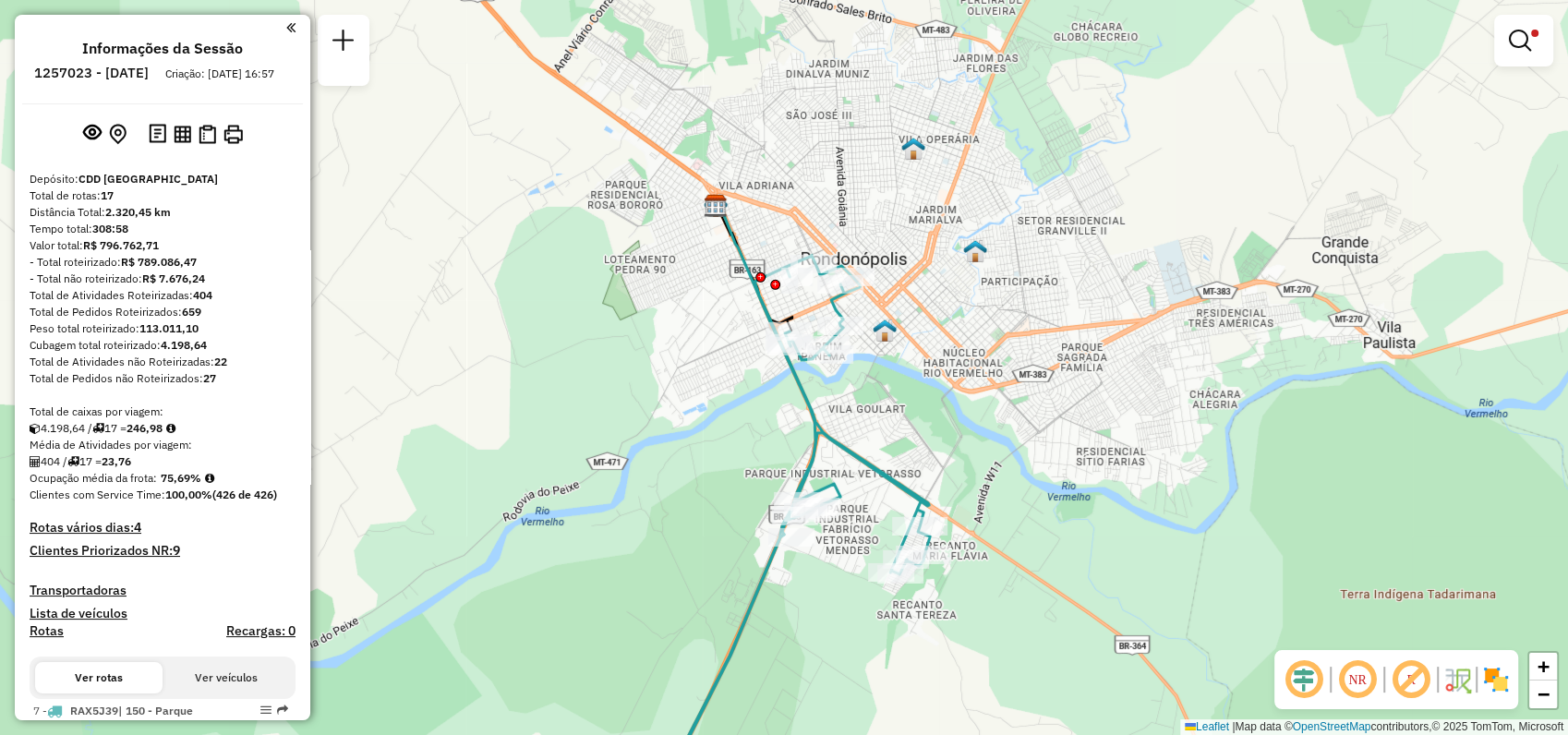
drag, startPoint x: 869, startPoint y: 426, endPoint x: 888, endPoint y: 404, distance: 29.1
click at [888, 404] on div "Limpar filtros Janela de atendimento Grade de atendimento Capacidade Transporta…" at bounding box center [784, 368] width 1568 height 735
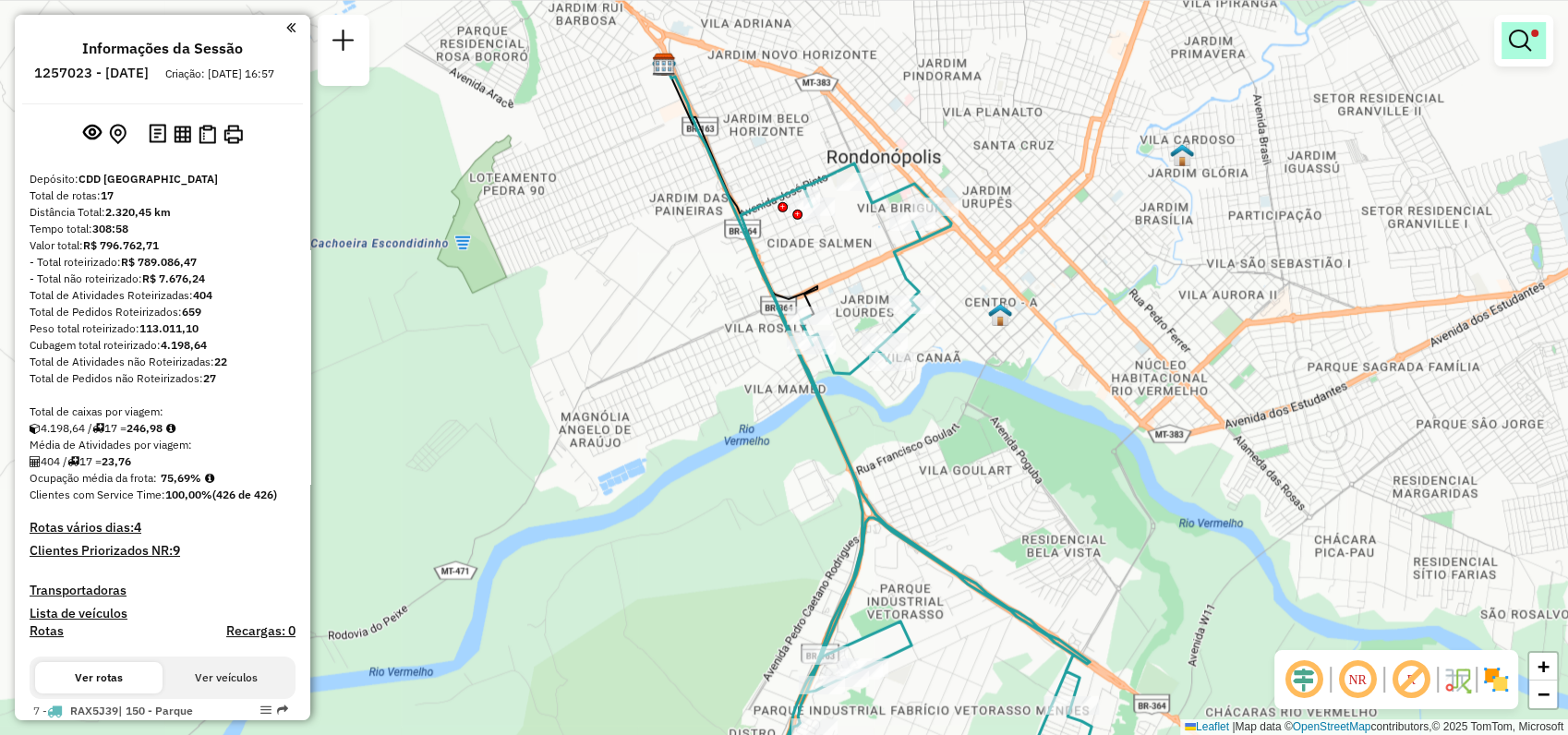
click at [1513, 50] on em at bounding box center [1520, 41] width 22 height 22
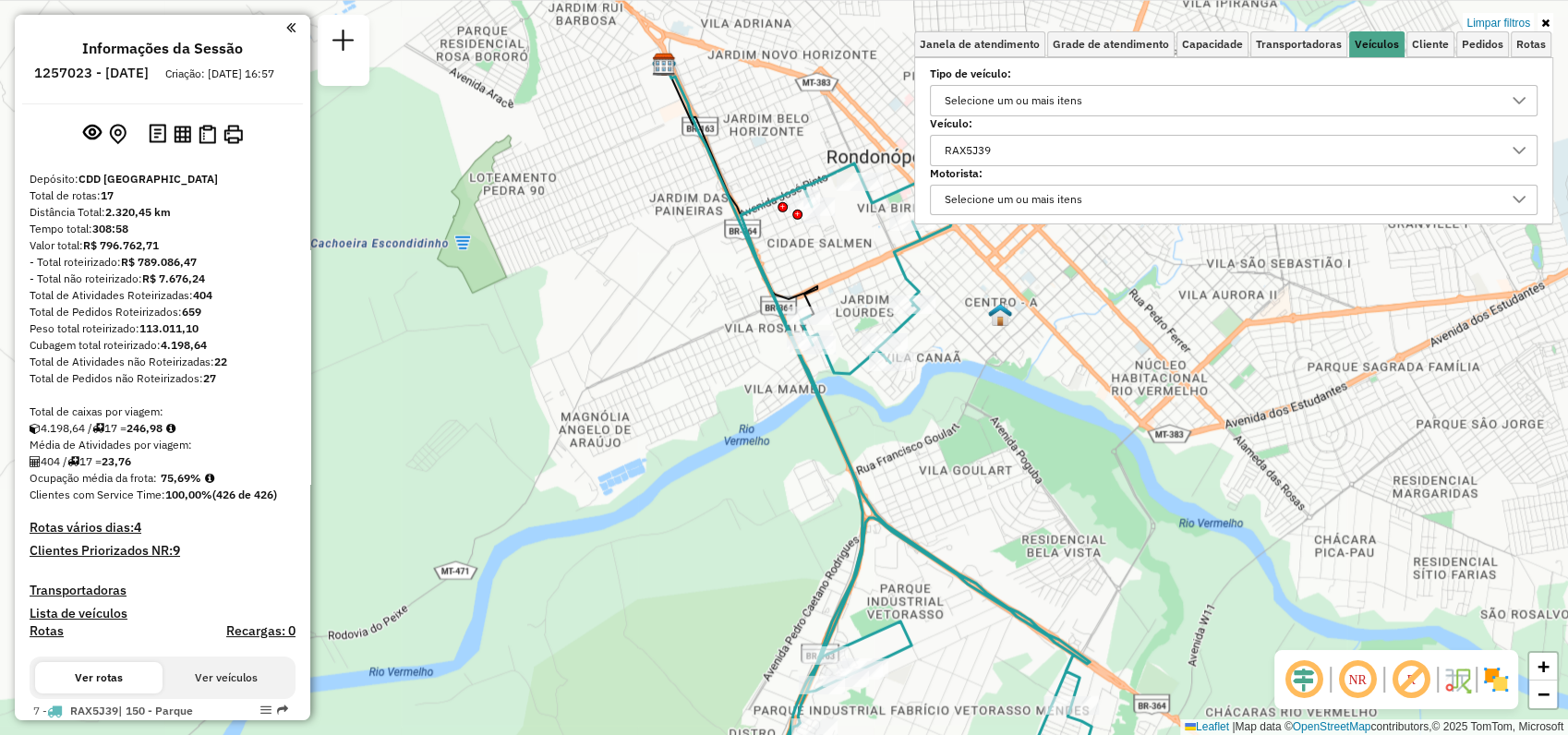
click at [1523, 143] on icon at bounding box center [1519, 151] width 15 height 15
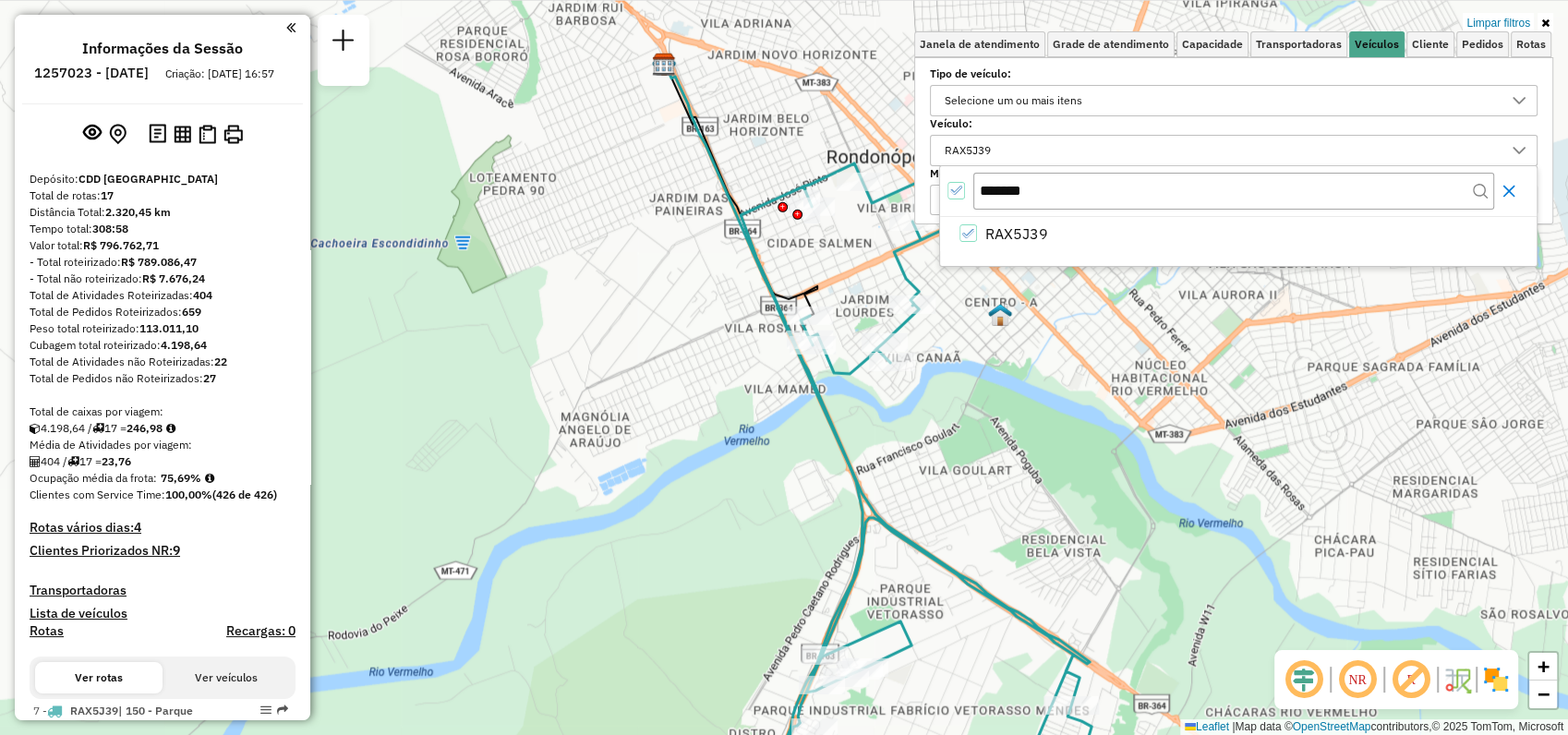
click at [1517, 192] on button "Close" at bounding box center [1509, 191] width 30 height 30
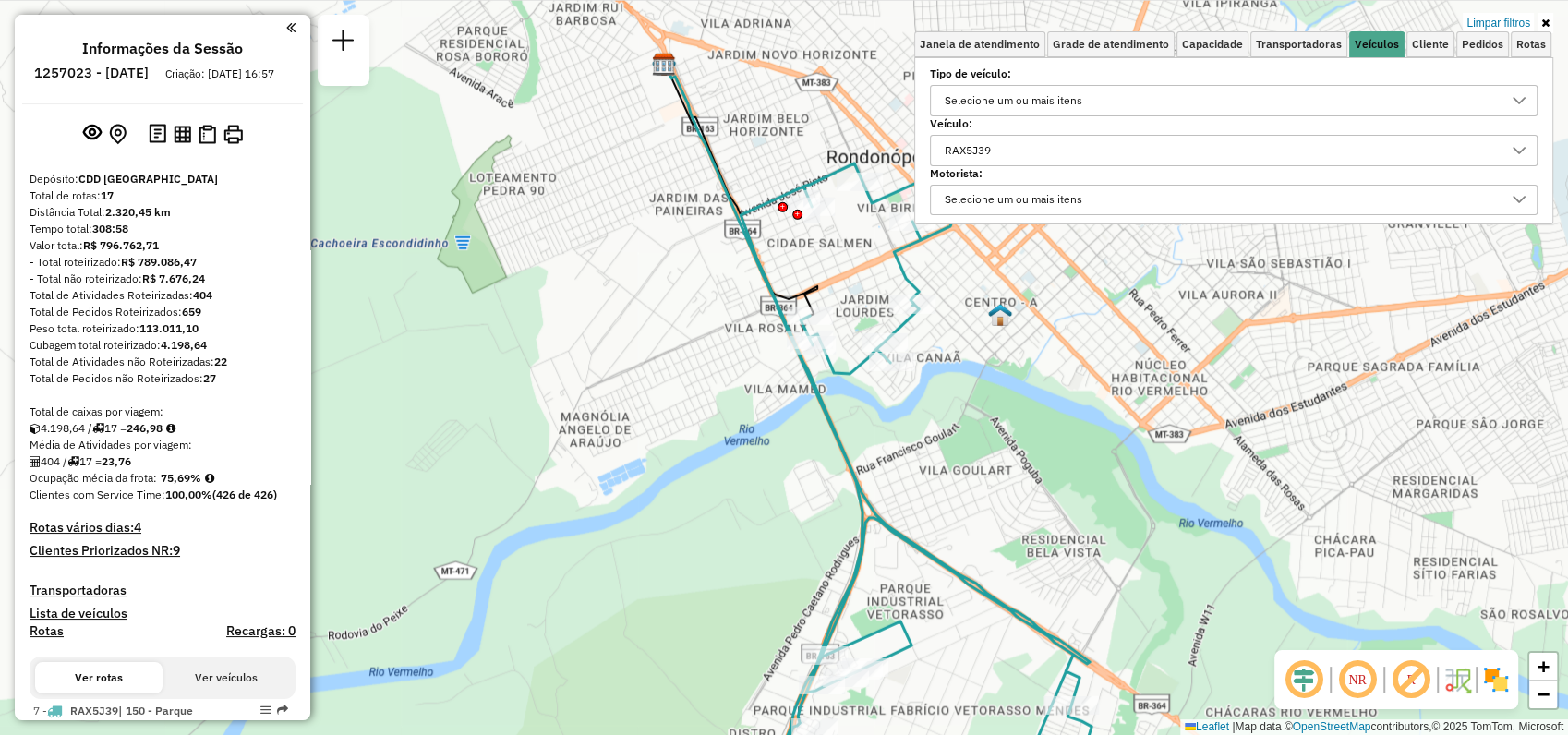
click at [1360, 151] on div "RAX5J39" at bounding box center [1221, 151] width 564 height 30
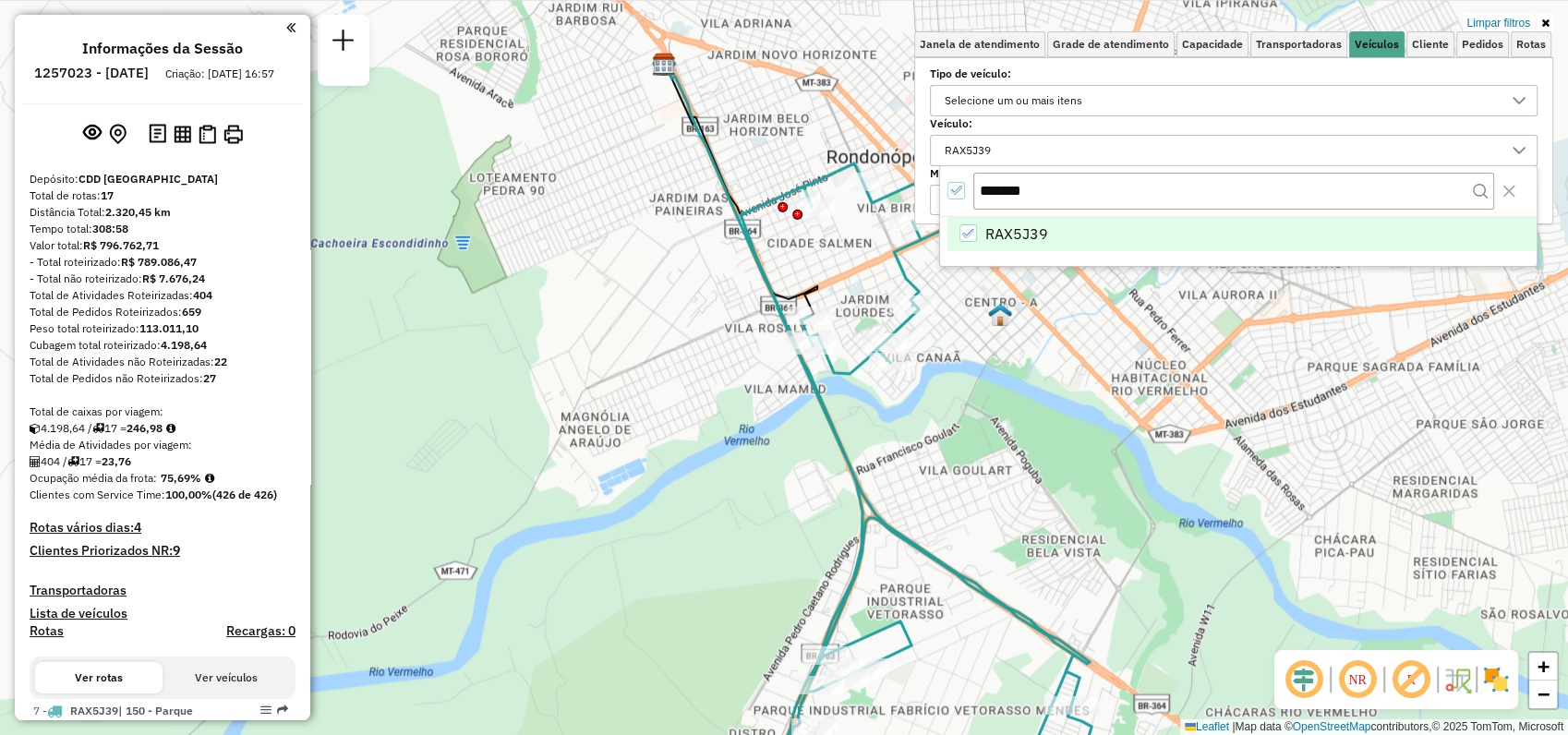
click at [954, 192] on icon "All items selected" at bounding box center [956, 190] width 13 height 13
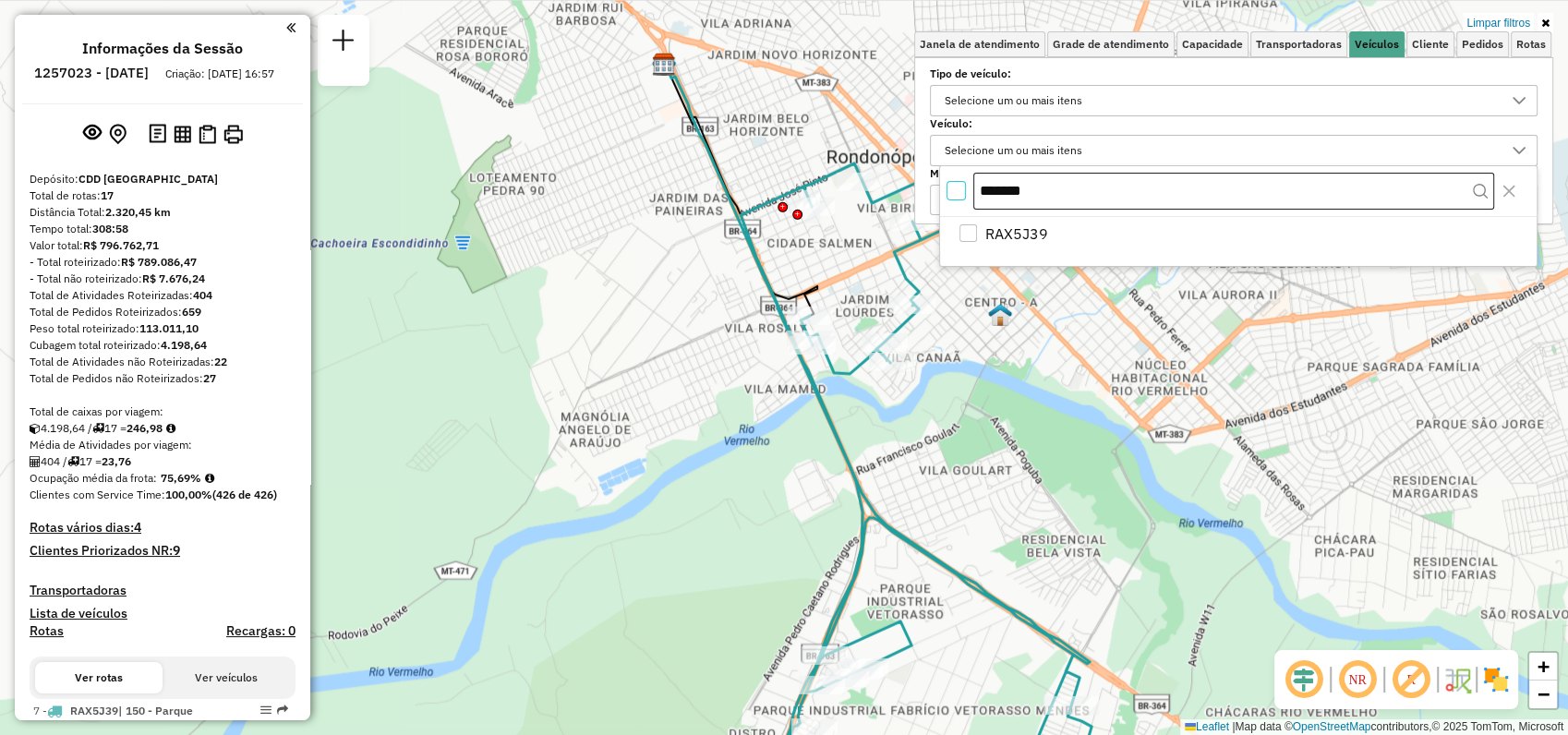
scroll to position [10, 6]
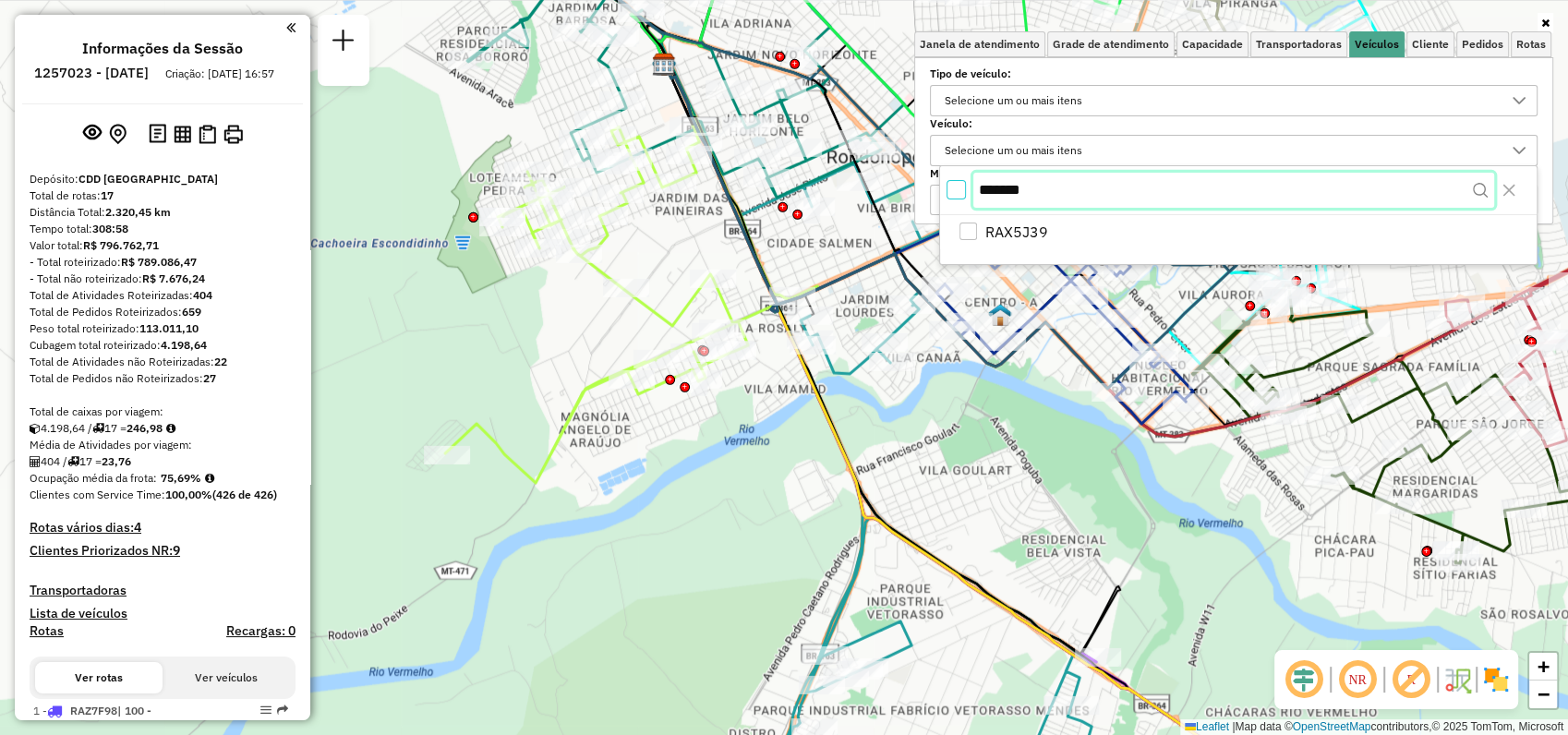
click at [1094, 184] on input "*******" at bounding box center [1234, 190] width 521 height 35
type input "*"
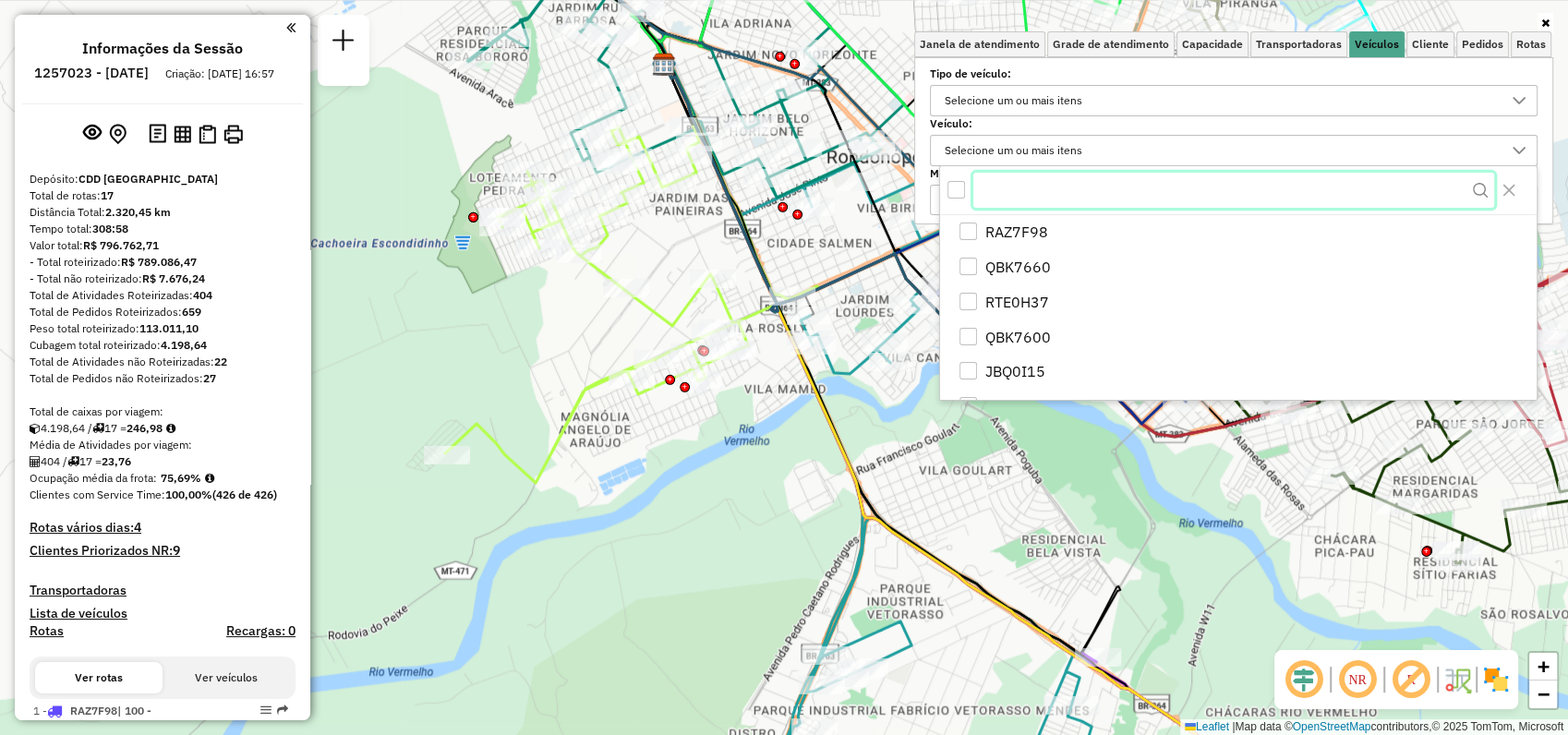
paste input "*******"
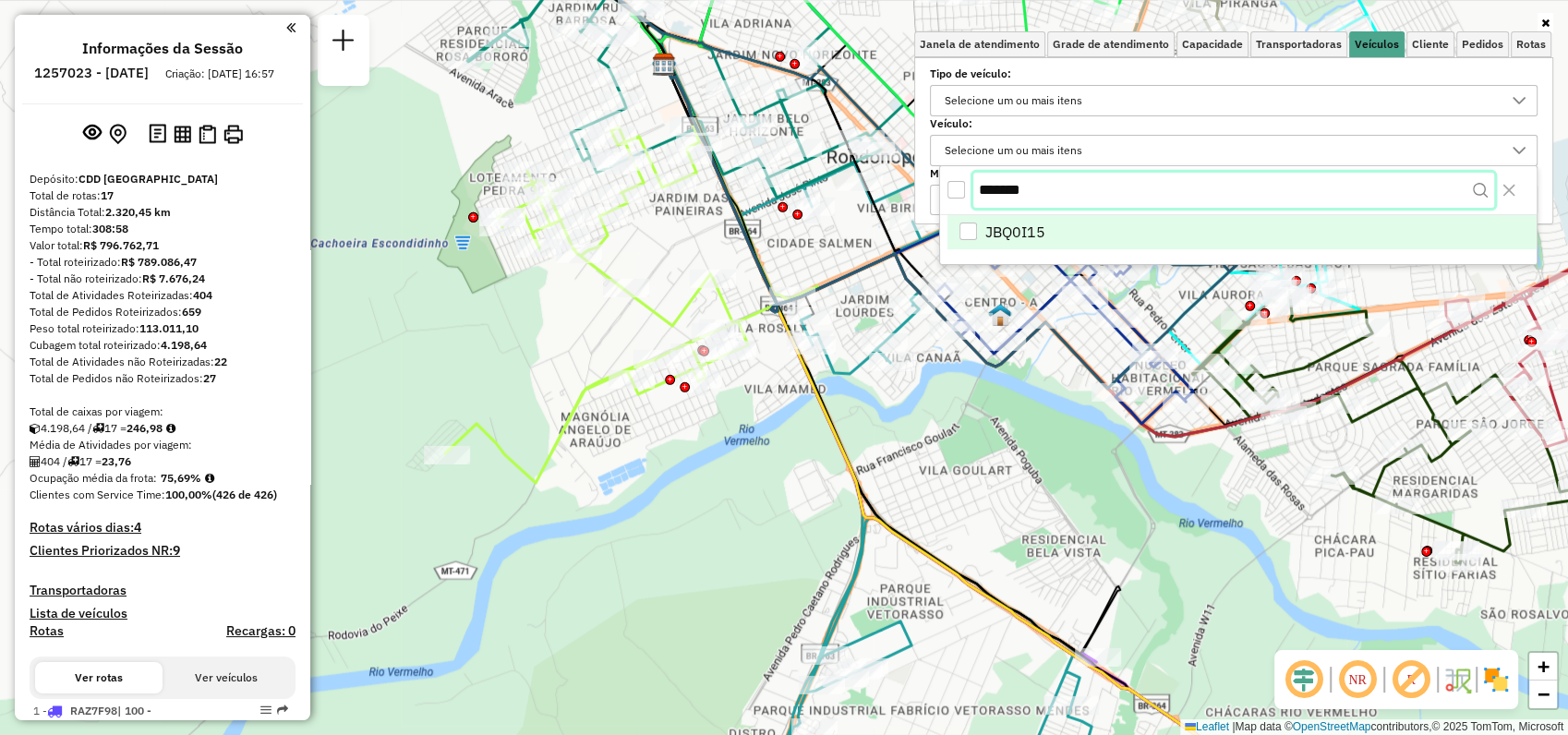
type input "*******"
click at [1007, 245] on li "JBQ0I15" at bounding box center [1243, 235] width 590 height 35
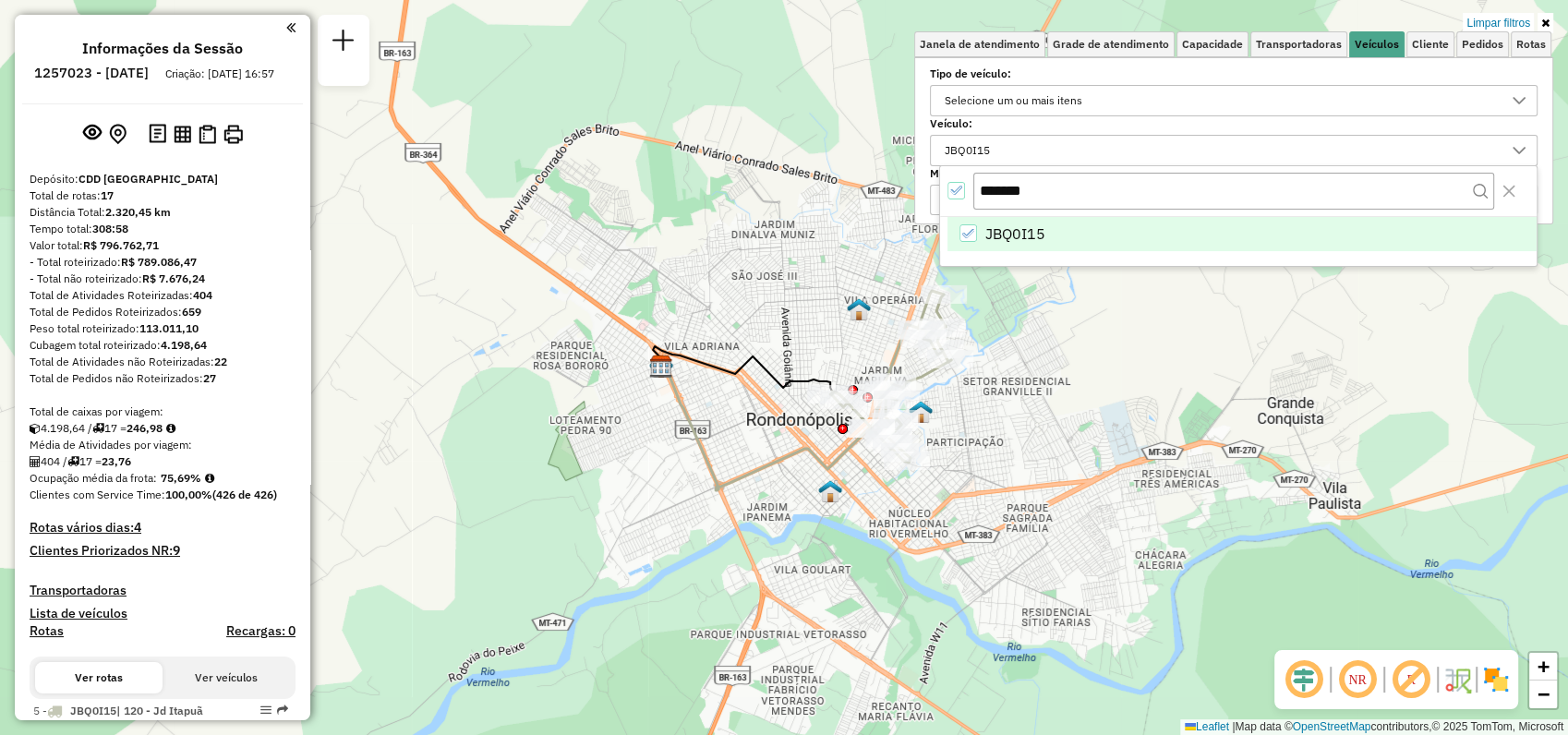
drag, startPoint x: 1250, startPoint y: 408, endPoint x: 1111, endPoint y: 458, distance: 147.7
click at [1075, 517] on div "Limpar filtros Janela de atendimento Grade de atendimento Capacidade Transporta…" at bounding box center [784, 368] width 1568 height 735
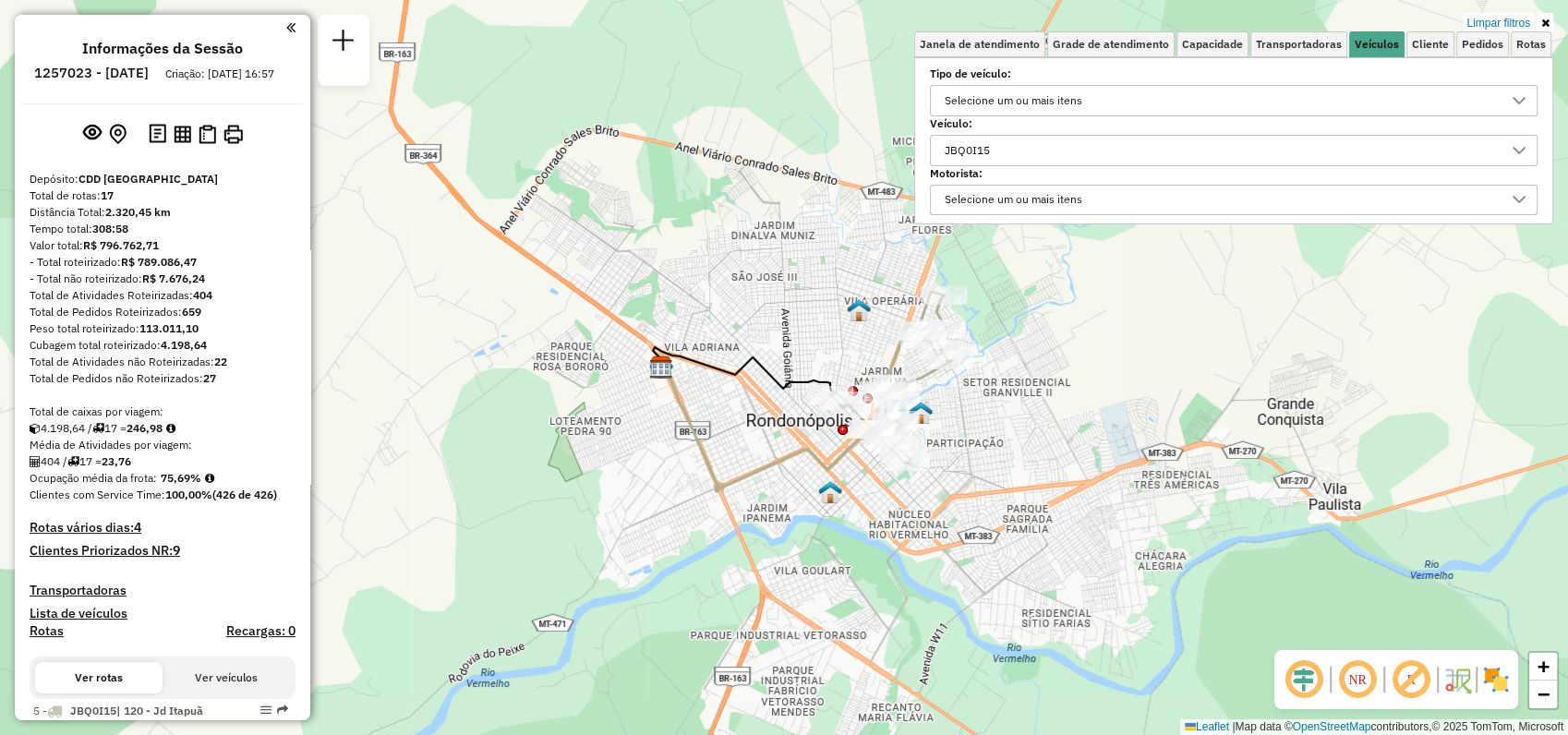
drag, startPoint x: 988, startPoint y: 145, endPoint x: 902, endPoint y: 140, distance: 86.1
click at [902, 140] on div "Limpar filtros Janela de atendimento Grade de atendimento Capacidade Transporta…" at bounding box center [784, 368] width 1568 height 735
click at [1107, 140] on div "JBQ0I15" at bounding box center [1221, 151] width 564 height 30
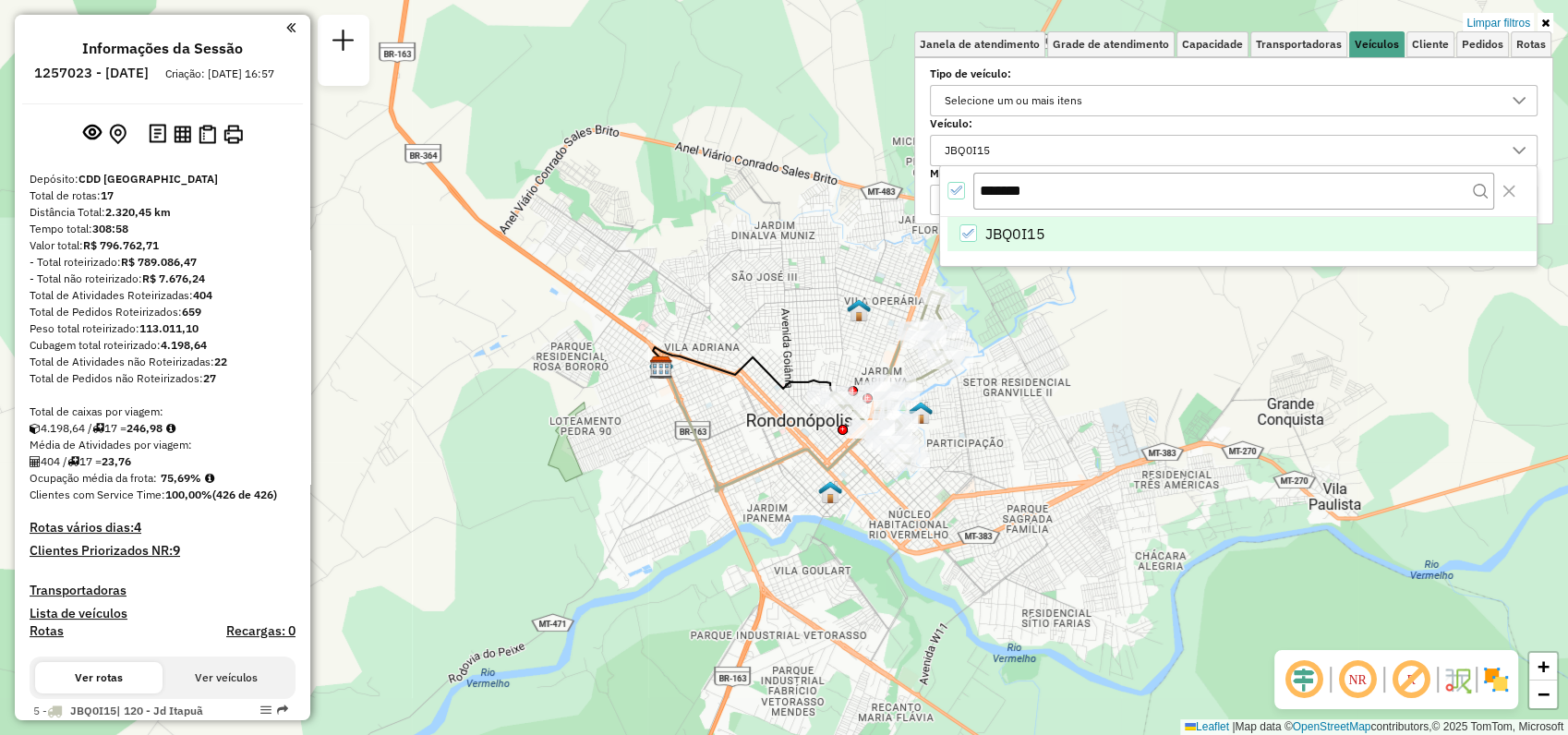
click at [957, 188] on icon "All items selected" at bounding box center [956, 190] width 13 height 13
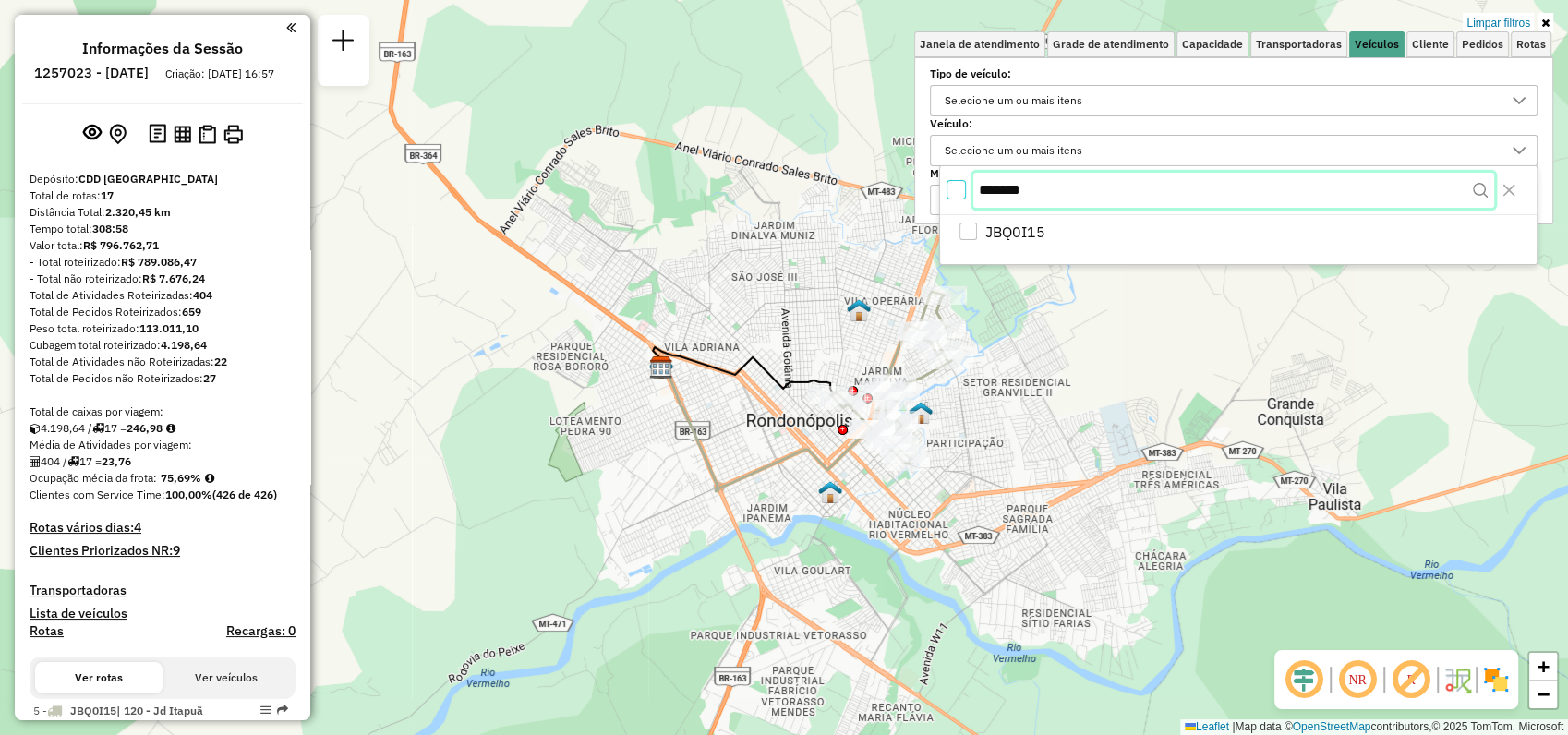
click at [1051, 185] on input "*******" at bounding box center [1234, 190] width 521 height 35
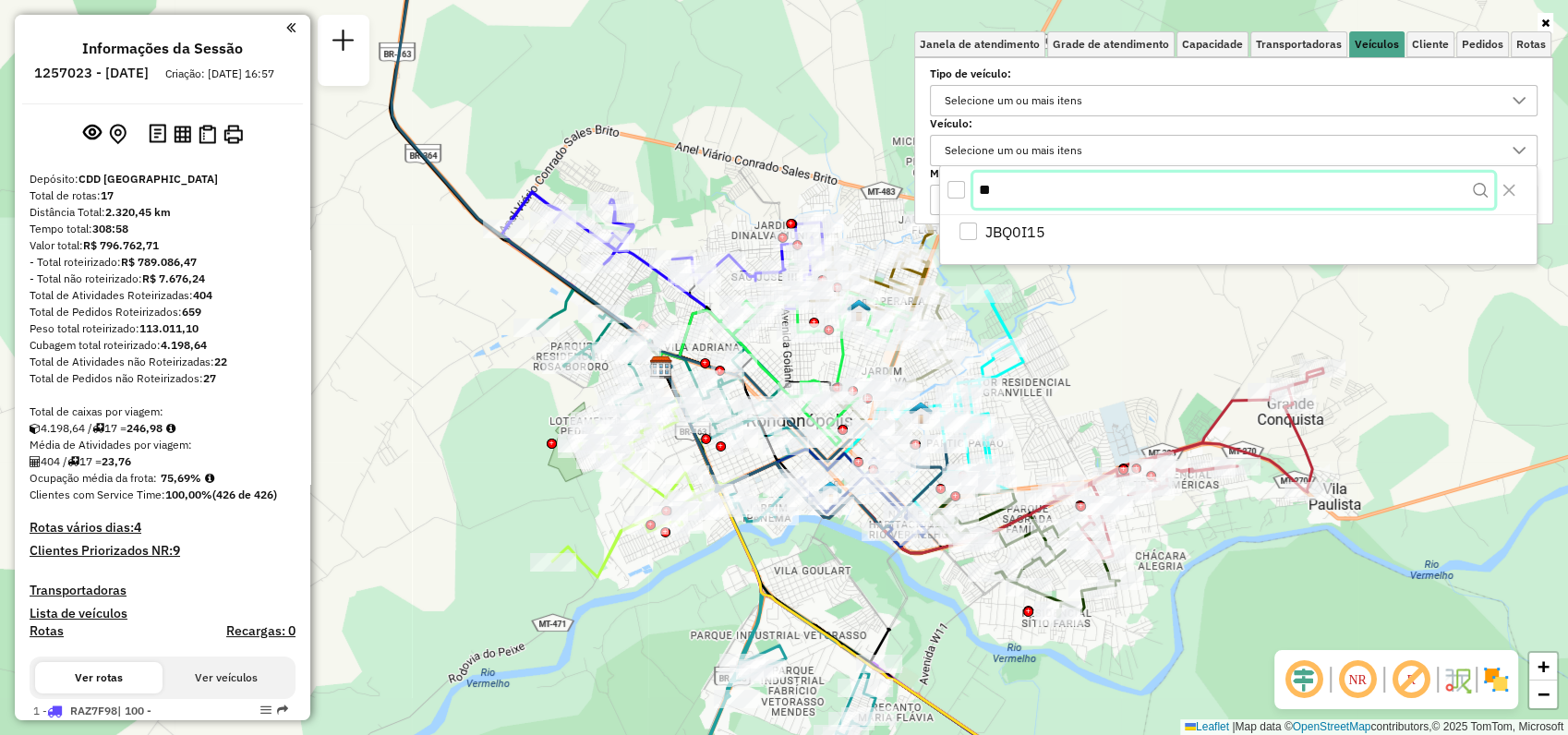
type input "*"
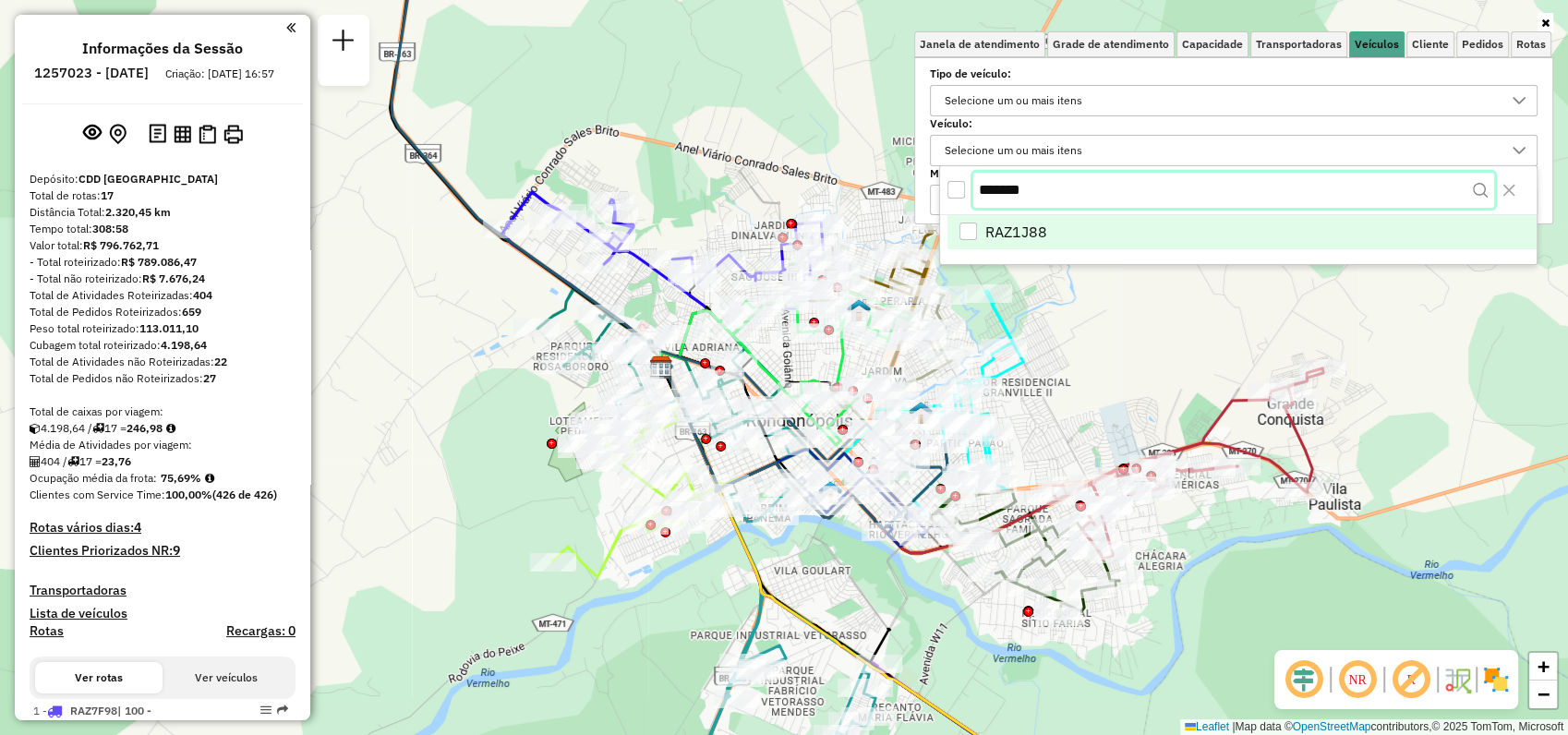
type input "*******"
click at [1019, 240] on span "RAZ1J88" at bounding box center [1016, 234] width 62 height 22
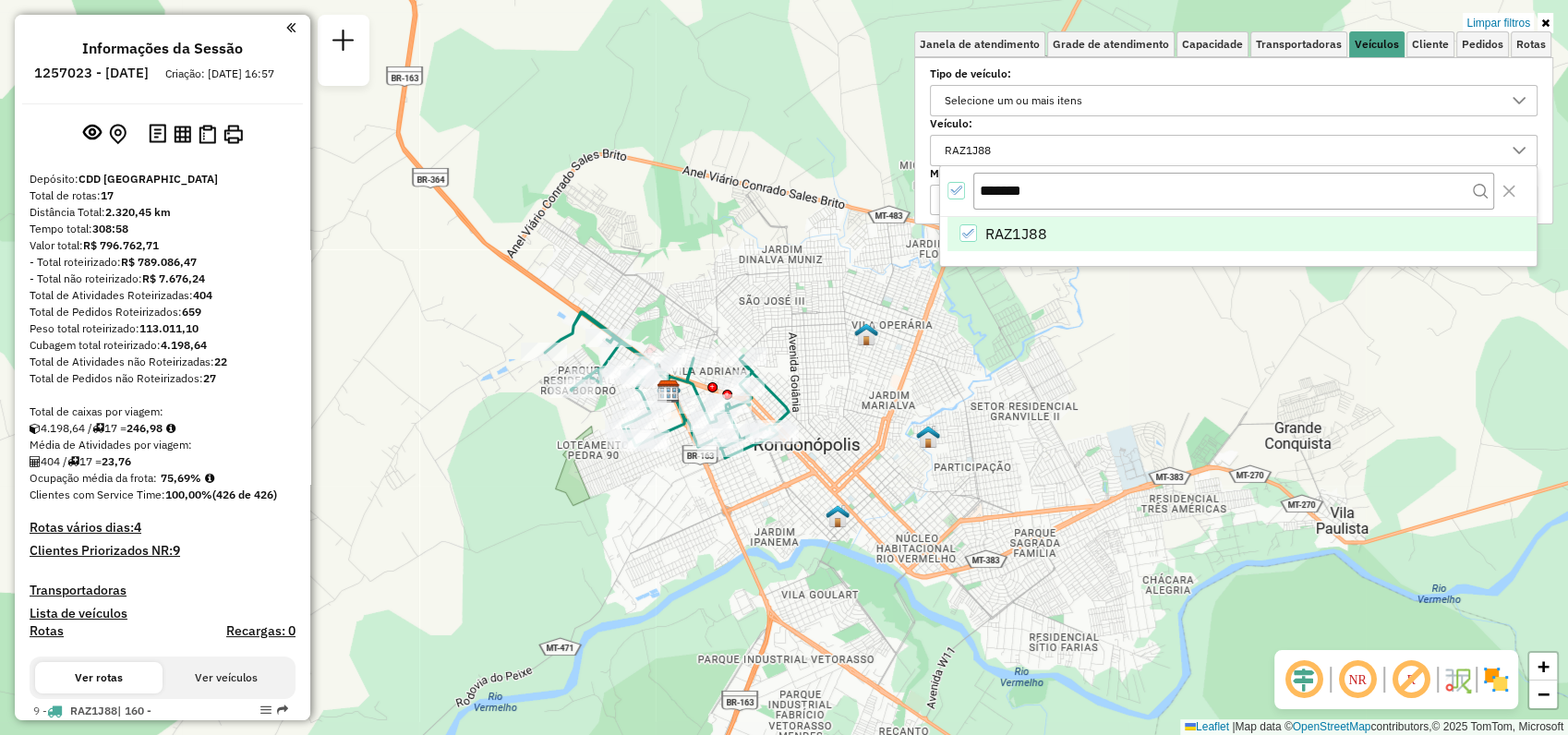
scroll to position [10, 6]
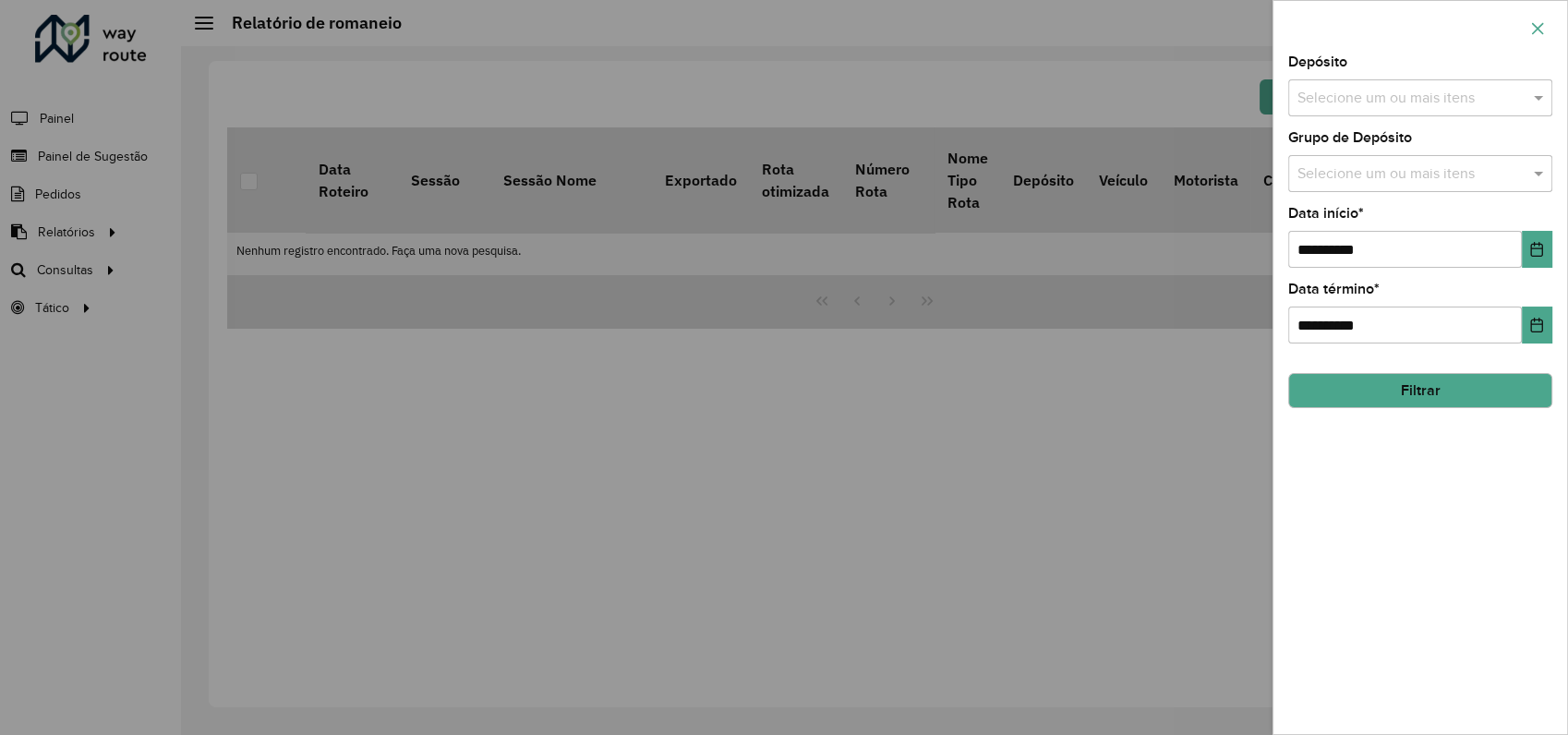
click at [1538, 30] on icon "button" at bounding box center [1538, 29] width 15 height 15
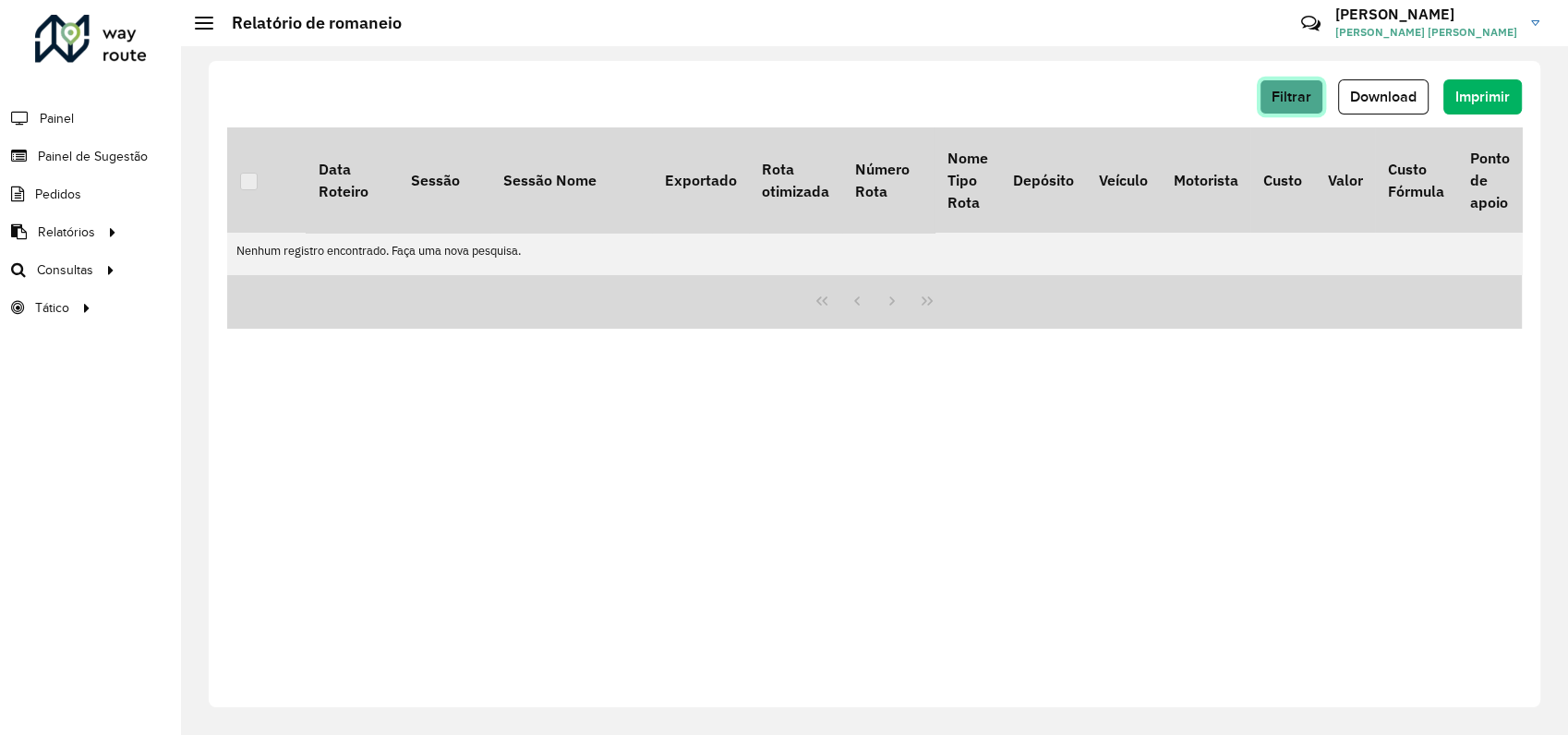
click at [1285, 93] on span "Filtrar" at bounding box center [1291, 96] width 40 height 16
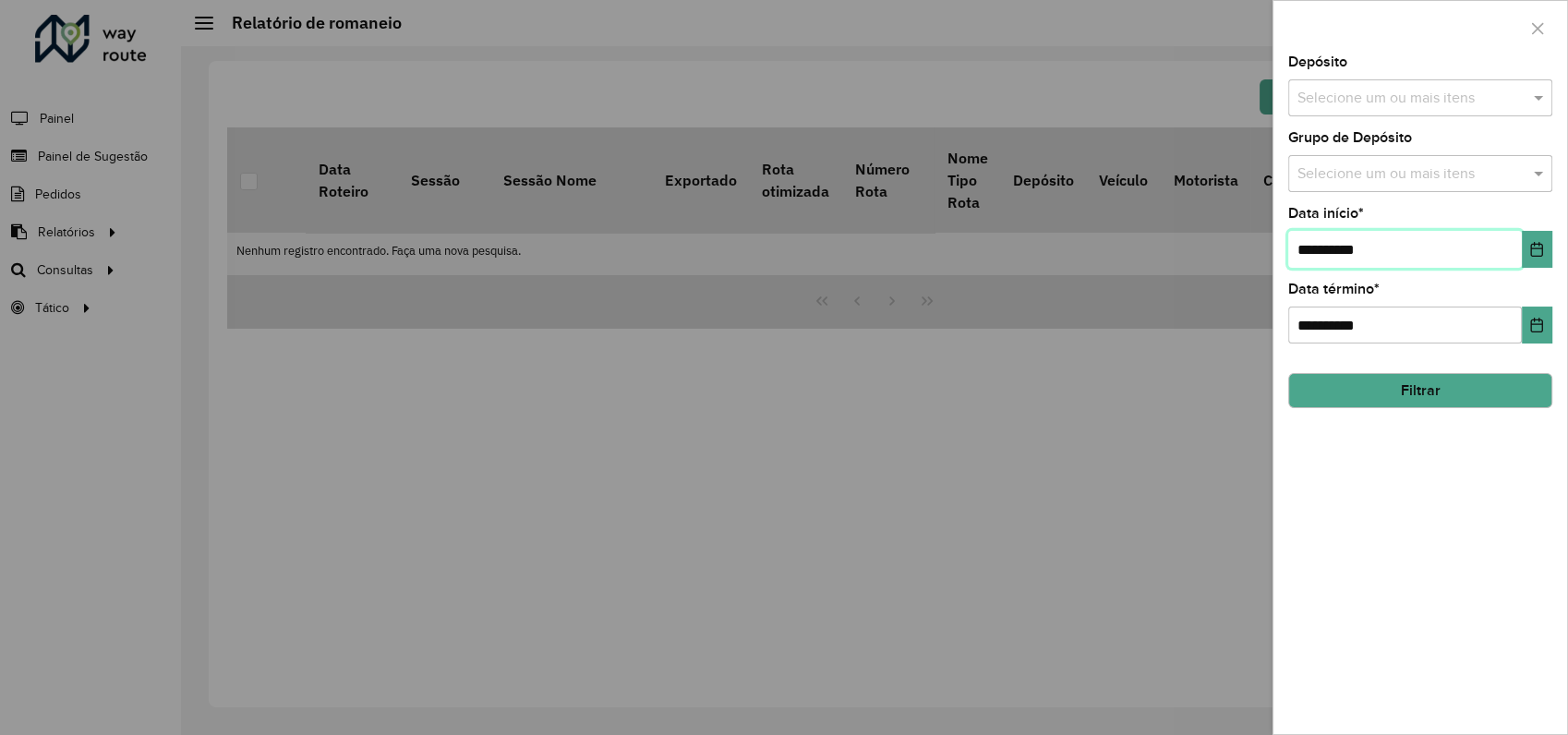
click at [1383, 266] on input "**********" at bounding box center [1404, 249] width 234 height 37
click at [1393, 97] on input "text" at bounding box center [1411, 99] width 237 height 22
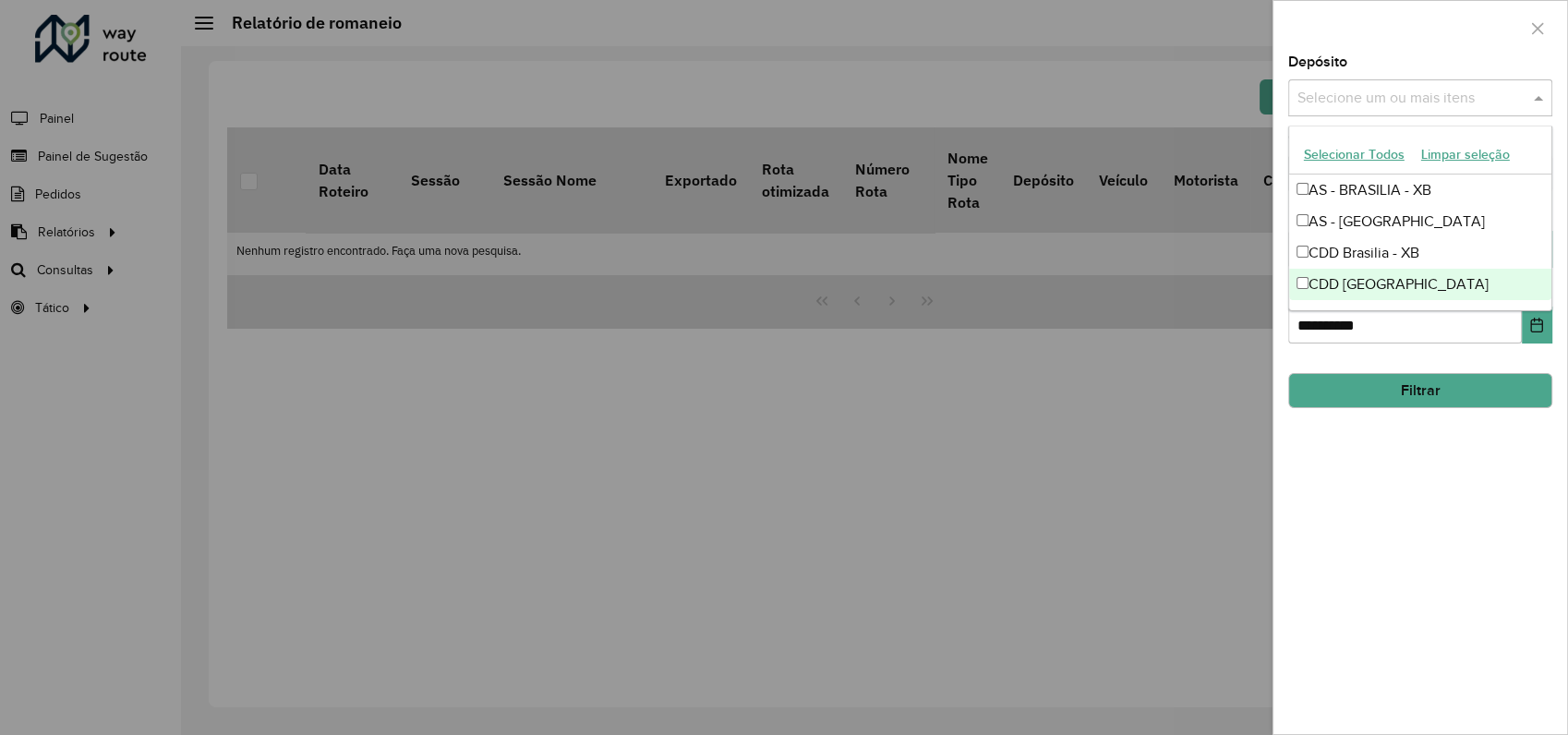
click at [1383, 276] on div "CDD [GEOGRAPHIC_DATA]" at bounding box center [1420, 284] width 262 height 31
click at [1422, 392] on button "Filtrar" at bounding box center [1420, 391] width 264 height 35
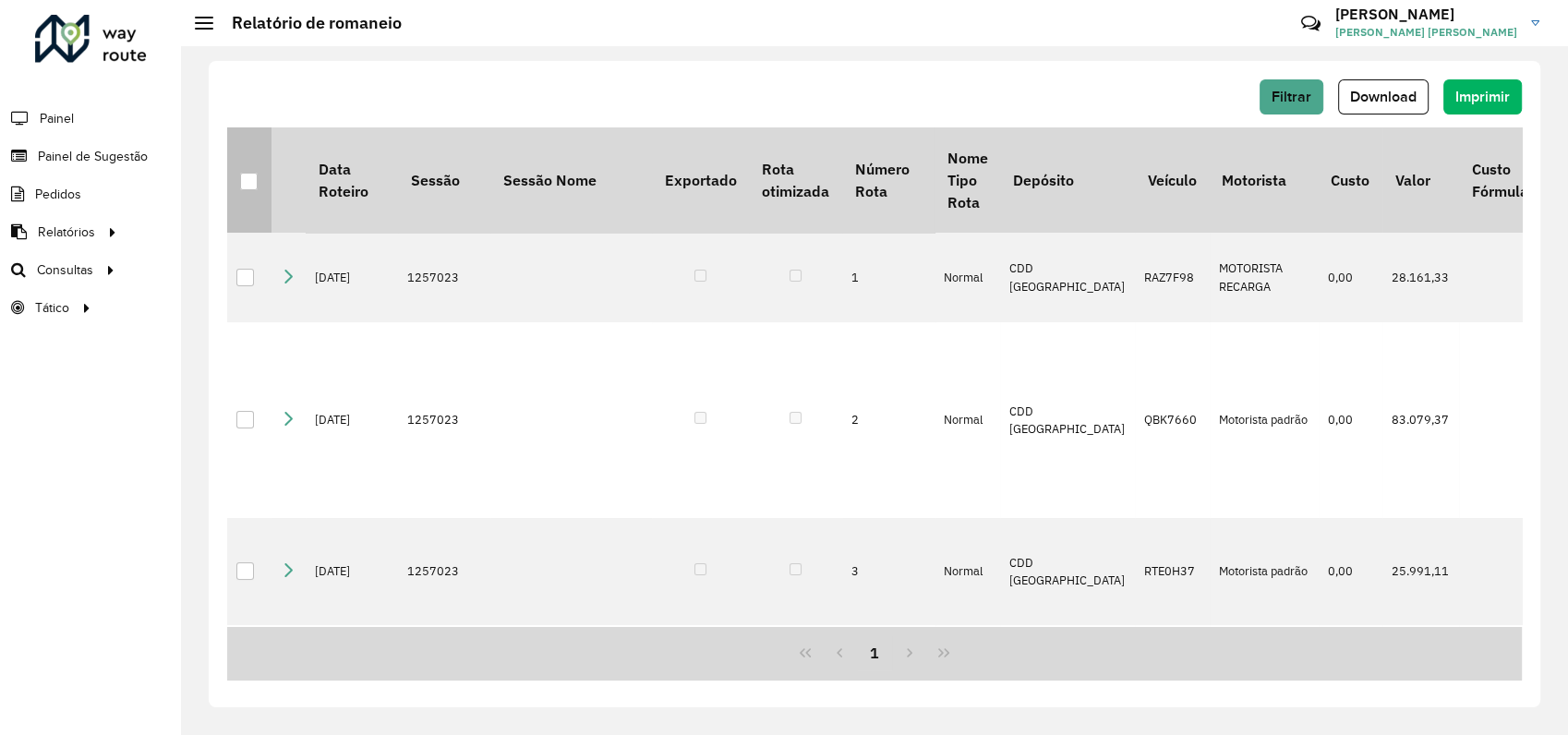
click at [254, 185] on div at bounding box center [249, 181] width 18 height 18
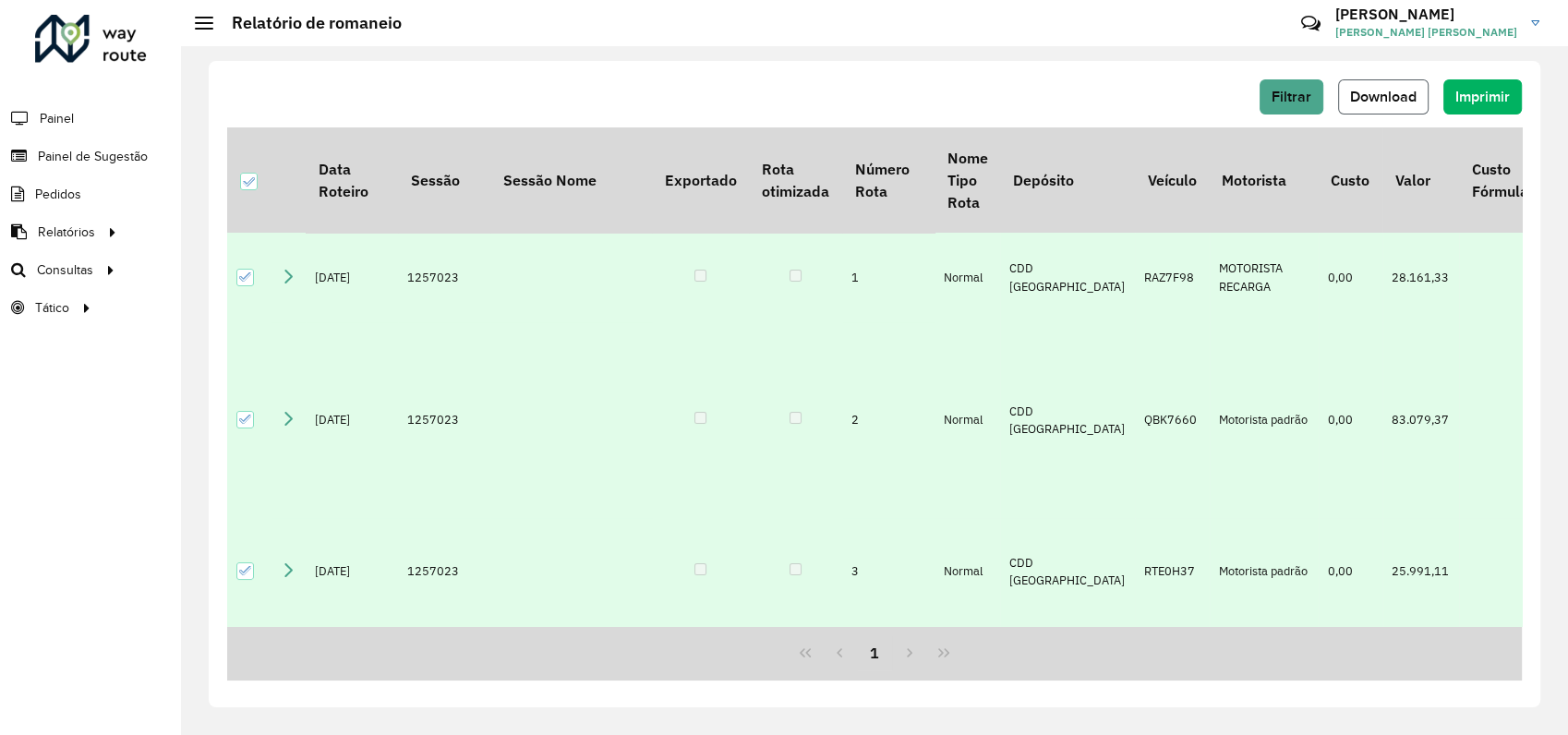
click at [1374, 96] on span "Download" at bounding box center [1383, 96] width 67 height 16
